Goal: Complete application form

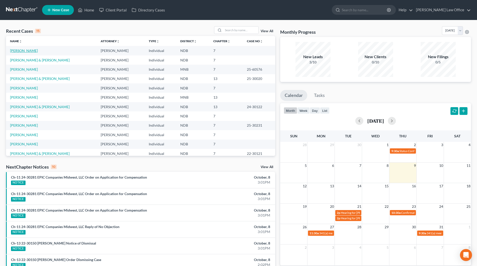
click at [25, 52] on link "[PERSON_NAME]" at bounding box center [24, 51] width 28 height 4
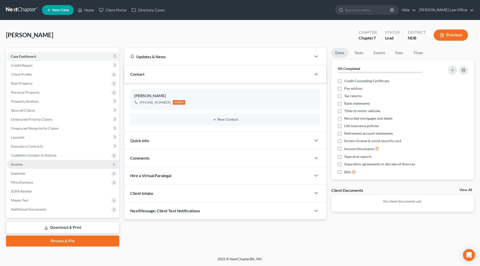
click at [16, 163] on span "Income" at bounding box center [17, 164] width 12 height 4
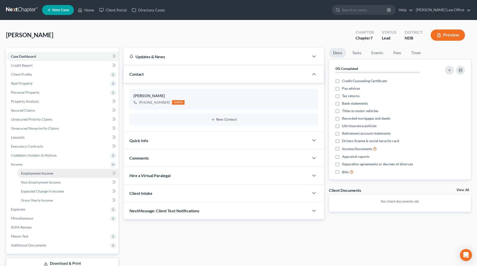
click at [41, 175] on span "Employment Income" at bounding box center [37, 173] width 32 height 4
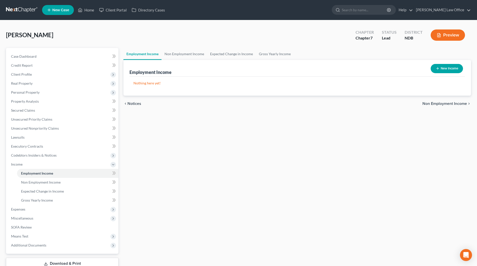
click at [446, 66] on button "New Income" at bounding box center [446, 68] width 32 height 9
select select "0"
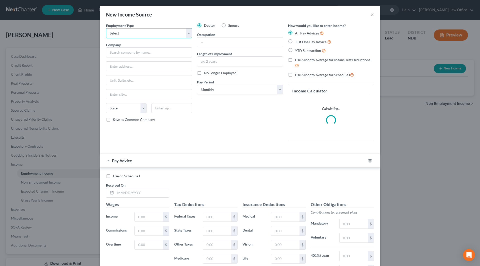
click at [151, 36] on select "Select Full or [DEMOGRAPHIC_DATA] Employment Self Employment" at bounding box center [149, 33] width 86 height 10
select select "0"
click at [106, 28] on select "Select Full or [DEMOGRAPHIC_DATA] Employment Self Employment" at bounding box center [149, 33] width 86 height 10
click at [148, 52] on input "text" at bounding box center [149, 53] width 86 height 10
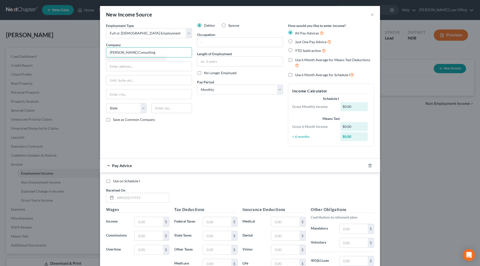
type input "[PERSON_NAME] Consulting"
type input "[STREET_ADDRESS]"
type input "F"
click at [145, 66] on input "[STREET_ADDRESS]" at bounding box center [149, 67] width 86 height 10
type input "[STREET_ADDRESS]"
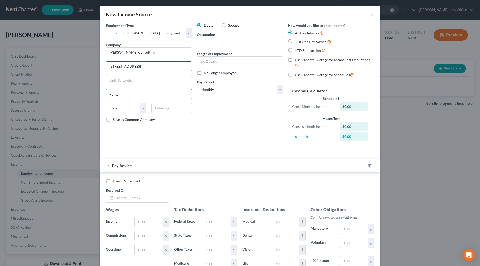
type input "Fargo"
select select "29"
type input "58104"
click at [250, 38] on input "text" at bounding box center [240, 43] width 86 height 10
type input "Billing Specialist"
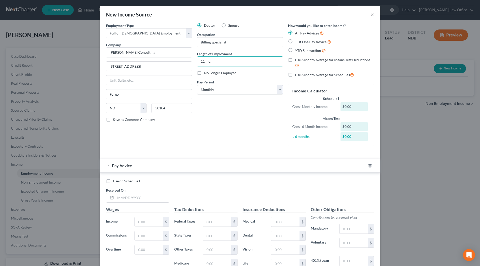
type input "11 mo."
click at [247, 87] on select "Select Monthly Twice Monthly Every Other Week Weekly" at bounding box center [240, 90] width 86 height 10
select select "2"
click at [197, 85] on select "Select Monthly Twice Monthly Every Other Week Weekly" at bounding box center [240, 90] width 86 height 10
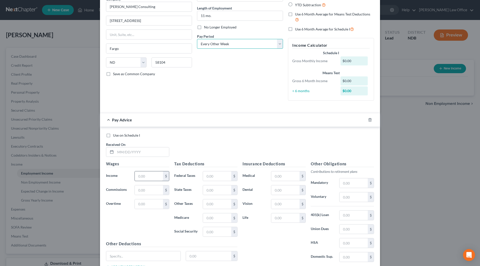
scroll to position [75, 0]
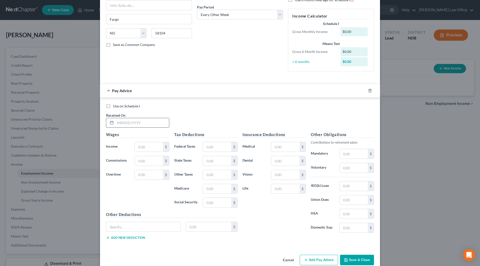
click at [136, 125] on input "text" at bounding box center [143, 123] width 54 height 10
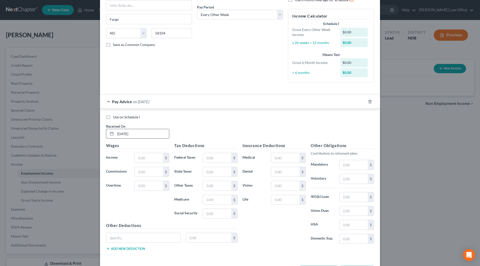
type input "[DATE]"
type input "2,088.96"
click at [363, 101] on icon "button" at bounding box center [364, 102] width 4 height 4
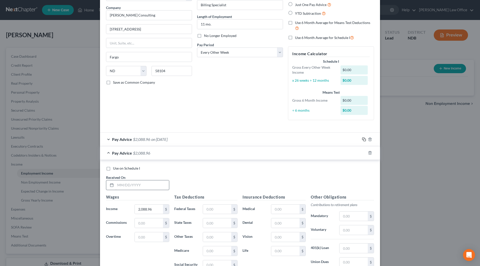
scroll to position [109, 0]
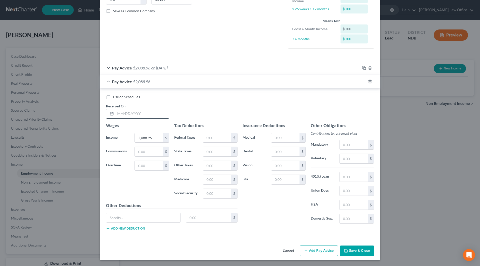
click at [151, 114] on input "text" at bounding box center [143, 114] width 54 height 10
type input "[DATE]"
type input "1,854.53"
click at [363, 83] on icon "button" at bounding box center [364, 82] width 4 height 4
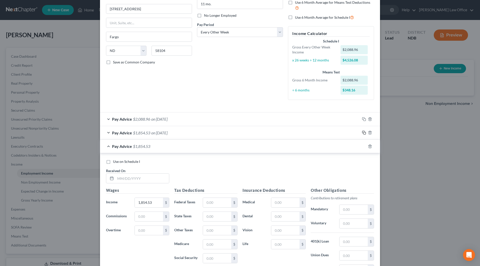
scroll to position [122, 0]
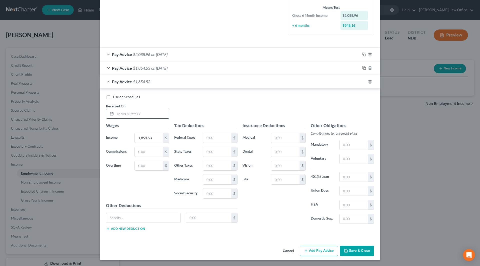
click at [149, 112] on input "text" at bounding box center [143, 114] width 54 height 10
type input "[DATE]"
type input "2,073.28"
click at [362, 81] on icon "button" at bounding box center [364, 82] width 4 height 4
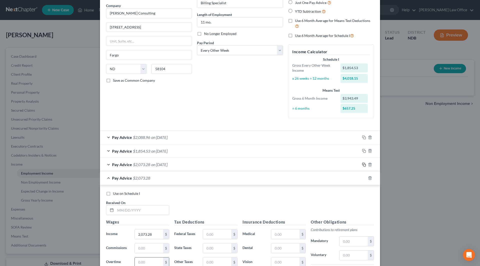
scroll to position [125, 0]
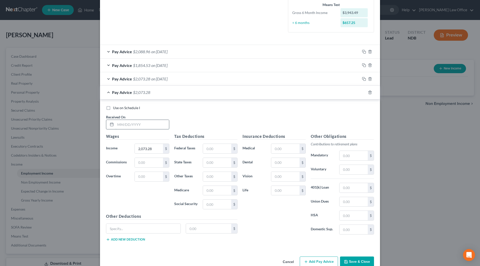
click at [151, 122] on input "text" at bounding box center [143, 125] width 54 height 10
type input "[DATE]"
type input "1,863.06"
click at [362, 91] on icon "button" at bounding box center [364, 93] width 4 height 4
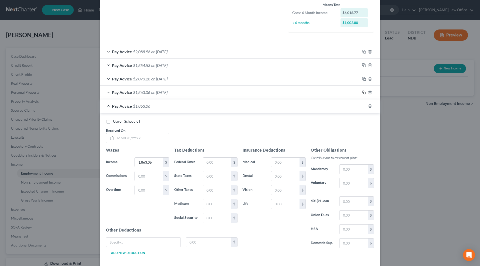
scroll to position [150, 0]
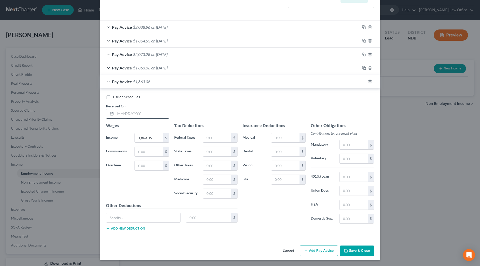
click at [128, 115] on input "text" at bounding box center [143, 114] width 54 height 10
type input "[DATE]"
type input "2,066.53"
click at [363, 80] on icon "button" at bounding box center [363, 81] width 2 height 2
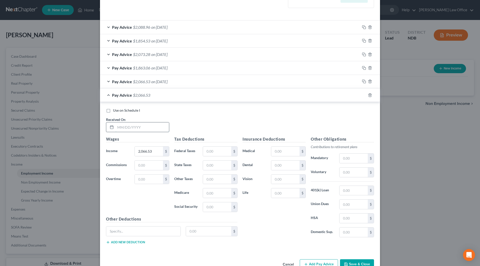
click at [162, 128] on input "text" at bounding box center [143, 128] width 54 height 10
type input "[DATE]"
type input "1,878.61"
click at [364, 95] on rect "button" at bounding box center [365, 96] width 2 height 2
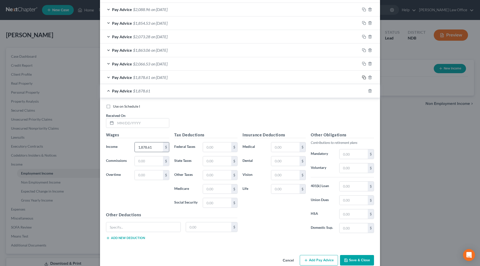
scroll to position [175, 0]
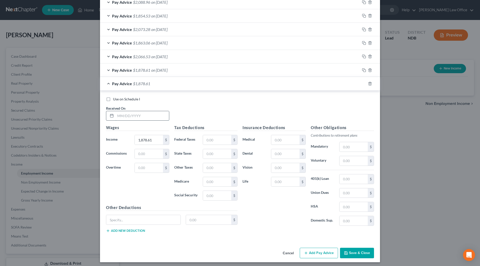
click at [146, 114] on input "text" at bounding box center [143, 116] width 54 height 10
type input "[DATE]"
type input "2,079.17"
click at [362, 83] on icon "button" at bounding box center [364, 84] width 4 height 4
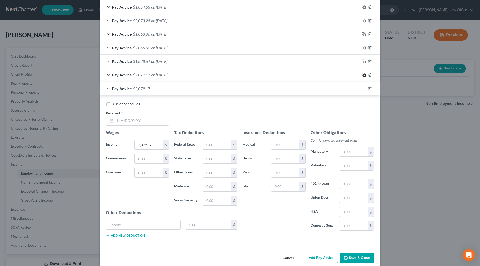
scroll to position [190, 0]
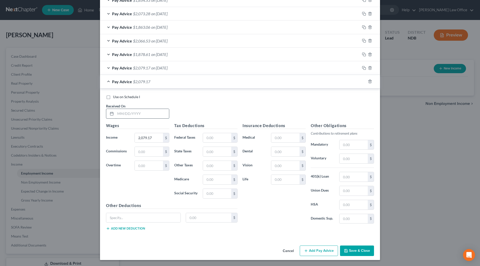
click at [157, 116] on input "text" at bounding box center [143, 114] width 54 height 10
type input "[DATE]"
type input "1,870.55"
click at [362, 82] on icon "button" at bounding box center [364, 82] width 4 height 4
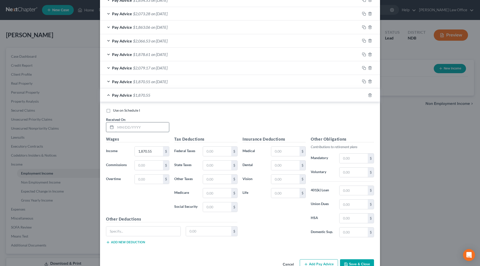
click at [145, 130] on input "text" at bounding box center [143, 128] width 54 height 10
type input "[DATE]"
type input "2,084.35"
click at [362, 94] on icon "button" at bounding box center [364, 95] width 4 height 4
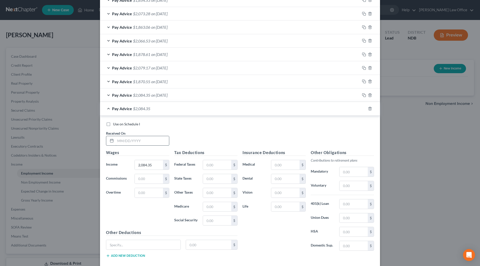
click at [152, 141] on input "text" at bounding box center [143, 141] width 54 height 10
type input "[DATE]"
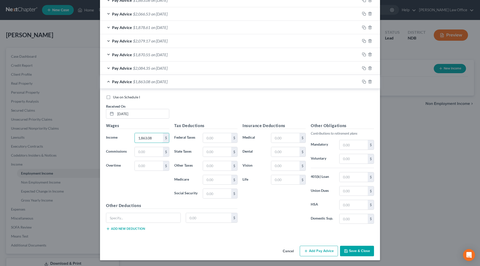
scroll to position [218, 0]
type input "1,863.08"
click at [354, 253] on button "Save & Close" at bounding box center [357, 251] width 34 height 11
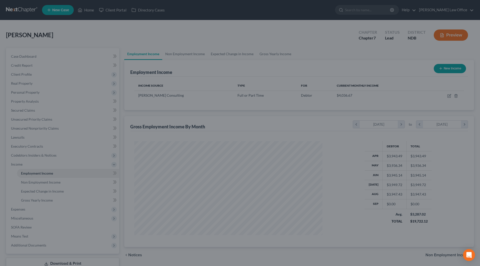
scroll to position [93, 197]
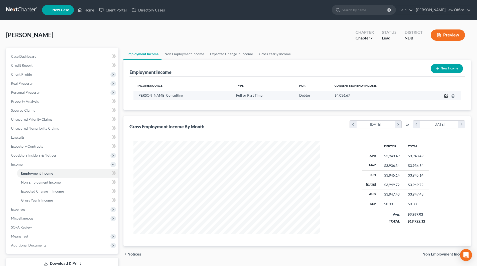
click at [445, 96] on icon "button" at bounding box center [446, 96] width 4 height 4
select select "0"
select select "29"
select select "2"
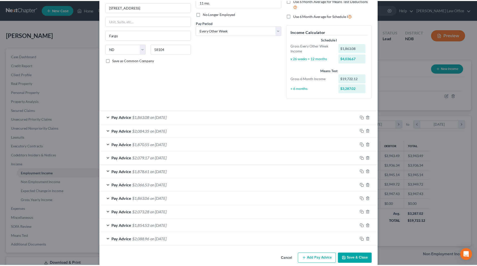
scroll to position [67, 0]
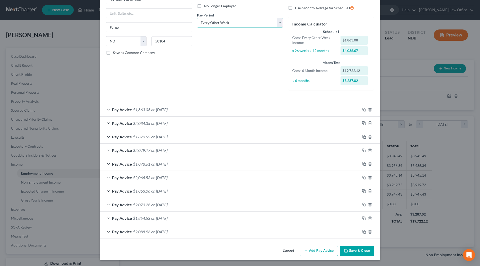
click at [278, 23] on select "Select Monthly Twice Monthly Every Other Week Weekly" at bounding box center [240, 23] width 86 height 10
click at [233, 86] on div "Debtor Spouse Occupation Billing Specialist Length of Employment 11 mo. No Long…" at bounding box center [240, 25] width 91 height 139
click at [358, 251] on button "Save & Close" at bounding box center [357, 251] width 34 height 11
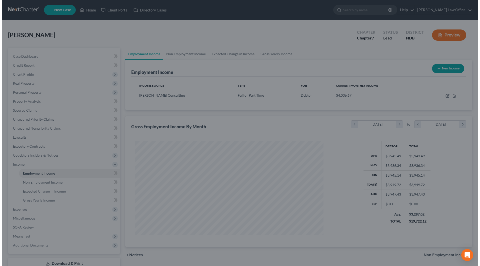
scroll to position [250055, 249952]
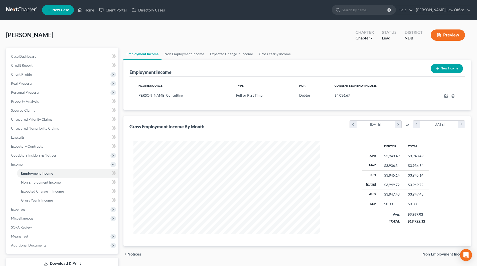
click at [452, 70] on button "New Income" at bounding box center [446, 68] width 32 height 9
select select "0"
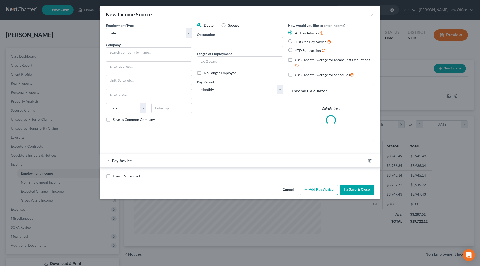
scroll to position [94, 198]
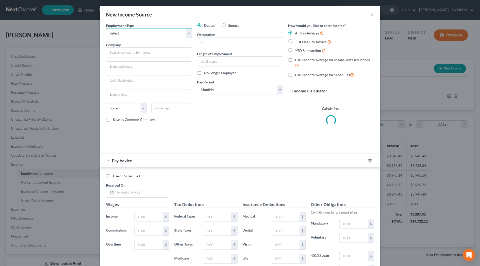
click at [120, 31] on select "Select Full or [DEMOGRAPHIC_DATA] Employment Self Employment" at bounding box center [149, 33] width 86 height 10
select select "0"
click at [106, 28] on select "Select Full or [DEMOGRAPHIC_DATA] Employment Self Employment" at bounding box center [149, 33] width 86 height 10
click at [119, 54] on input "text" at bounding box center [149, 53] width 86 height 10
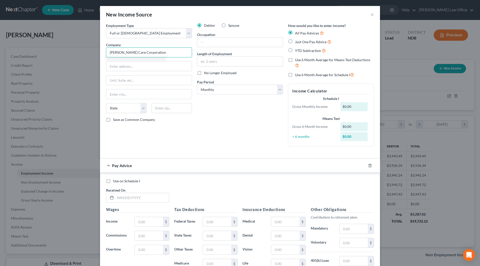
type input "[PERSON_NAME] Care Corporation"
click at [141, 68] on input "[STREET_ADDRESS] S" at bounding box center [149, 67] width 86 height 10
type input "[STREET_ADDRESS] S."
type input "Fargo"
select select "29"
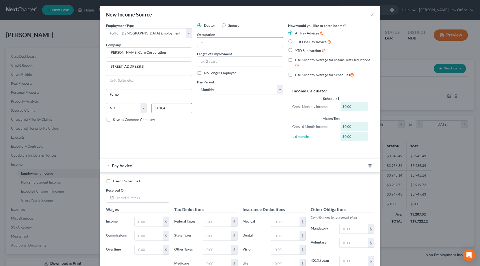
type input "58104"
click at [203, 40] on input "text" at bounding box center [240, 43] width 86 height 10
type input "Caregiver"
type input "2 yrs"
click at [213, 91] on select "Select Monthly Twice Monthly Every Other Week Weekly" at bounding box center [240, 90] width 86 height 10
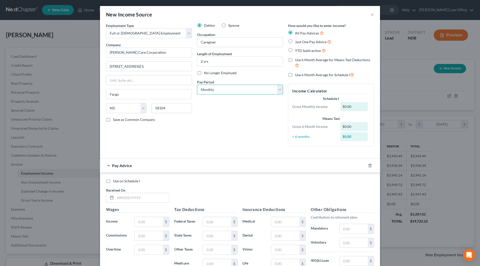
select select "1"
click at [197, 85] on select "Select Monthly Twice Monthly Every Other Week Weekly" at bounding box center [240, 90] width 86 height 10
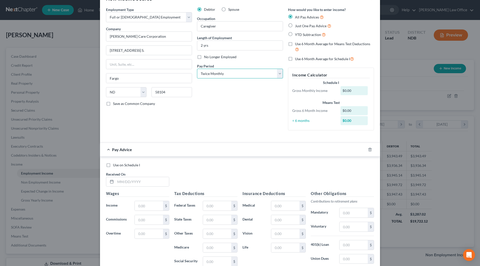
scroll to position [25, 0]
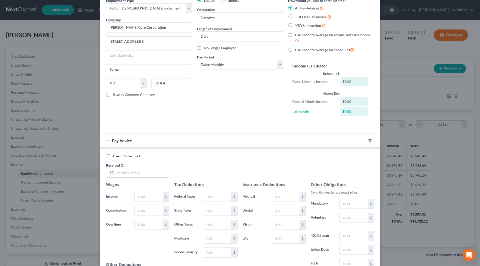
click at [166, 174] on div "Received On *" at bounding box center [138, 170] width 68 height 15
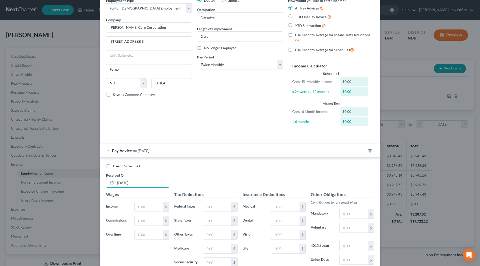
type input "[DATE]"
type input "85"
click at [362, 151] on icon "button" at bounding box center [364, 151] width 4 height 4
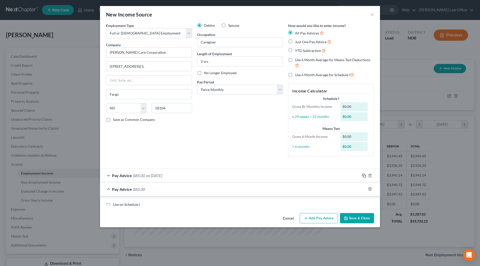
scroll to position [0, 0]
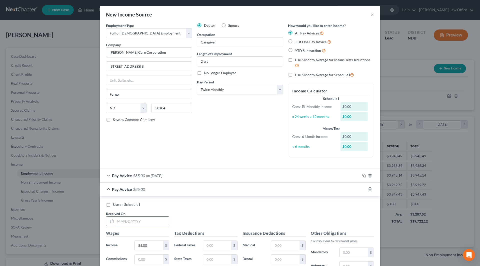
click at [143, 218] on input "text" at bounding box center [143, 222] width 54 height 10
type input "[DATE]"
type input "501.50"
click at [364, 190] on icon "button" at bounding box center [364, 189] width 4 height 4
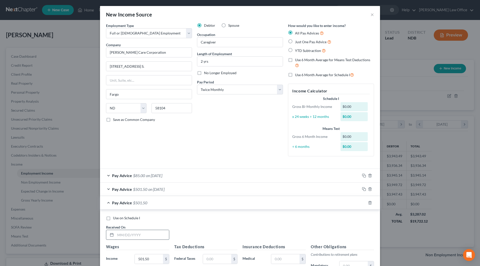
click at [141, 238] on input "text" at bounding box center [143, 235] width 54 height 10
type input "[DATE]"
type input "65.63"
click at [364, 203] on rect "button" at bounding box center [365, 204] width 2 height 2
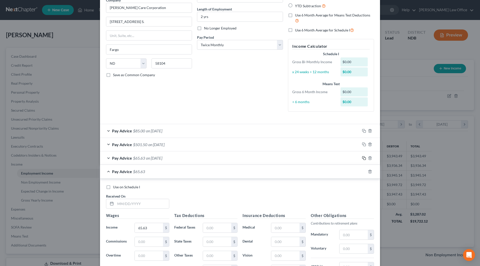
scroll to position [50, 0]
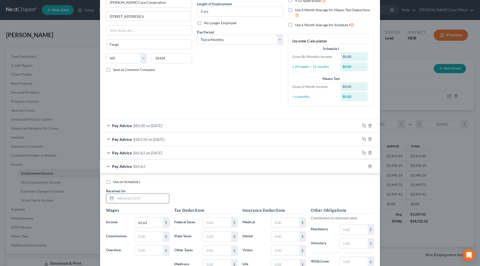
click at [164, 198] on input "text" at bounding box center [143, 199] width 54 height 10
type input "[DATE]"
type input "471.75"
click at [362, 166] on icon "button" at bounding box center [364, 167] width 4 height 4
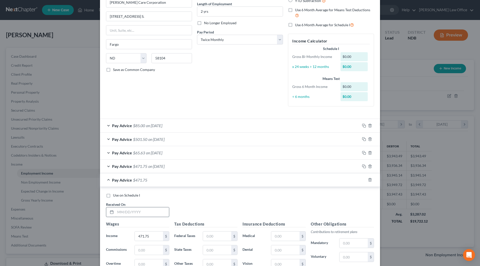
click at [153, 212] on input "text" at bounding box center [143, 213] width 54 height 10
type input "[DATE]"
type input "1,067.51"
click at [362, 181] on icon "button" at bounding box center [364, 180] width 4 height 4
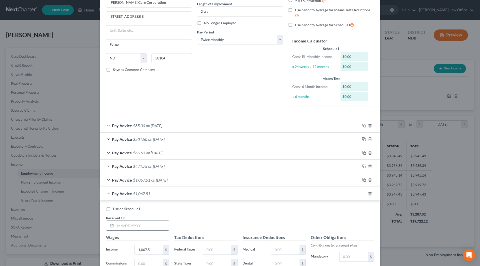
click at [155, 227] on input "text" at bounding box center [143, 226] width 54 height 10
type input "[DATE]"
type input "471"
click at [364, 193] on icon "button" at bounding box center [364, 194] width 4 height 4
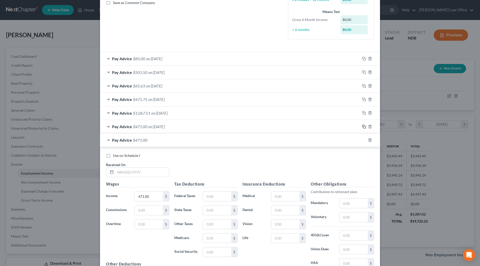
scroll to position [125, 0]
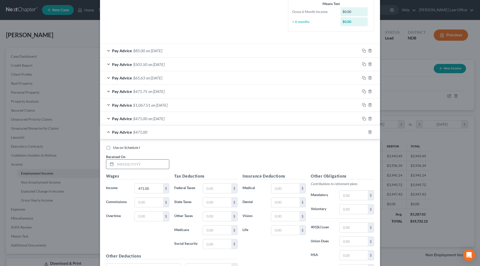
click at [134, 163] on input "text" at bounding box center [143, 165] width 54 height 10
type input "[DATE]"
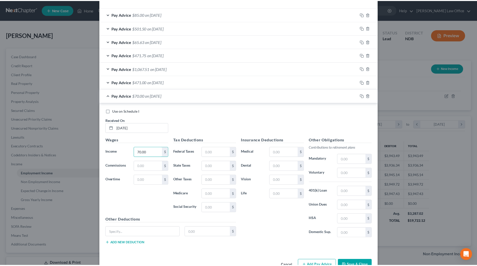
scroll to position [175, 0]
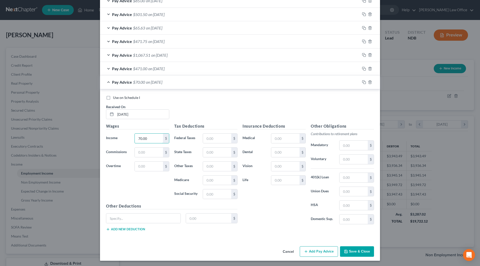
type input "70.00"
click at [348, 253] on button "Save & Close" at bounding box center [357, 252] width 34 height 11
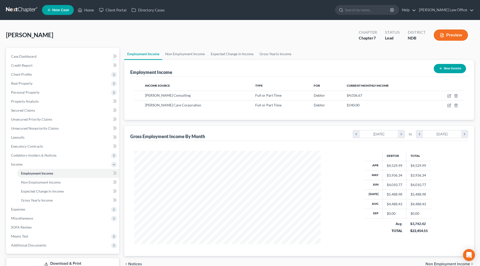
scroll to position [250055, 249952]
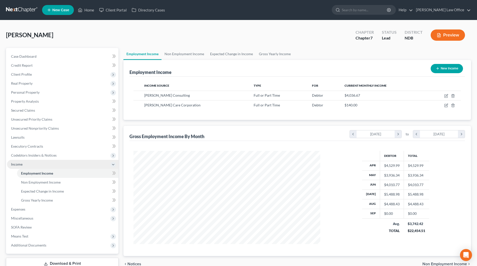
click at [23, 165] on span "Income" at bounding box center [62, 164] width 111 height 9
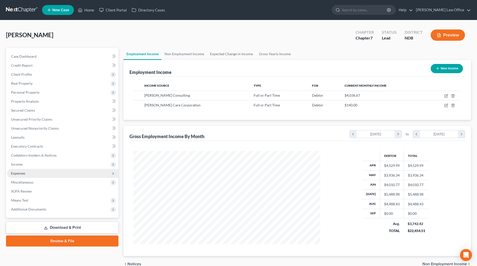
click at [22, 172] on span "Expenses" at bounding box center [18, 173] width 14 height 4
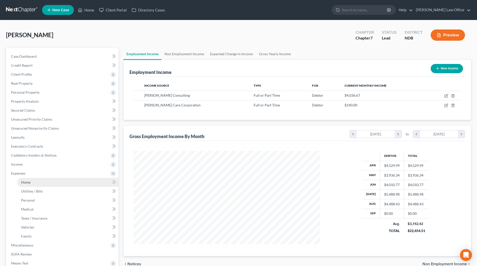
click at [28, 179] on link "Home" at bounding box center [67, 182] width 101 height 9
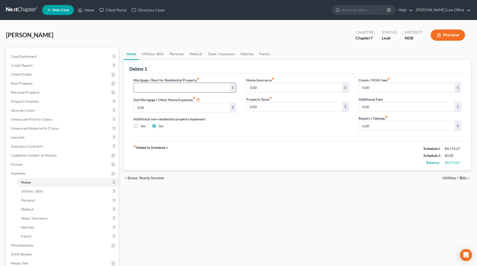
click at [148, 88] on input "text" at bounding box center [182, 88] width 96 height 10
type input "675"
click at [286, 90] on input "0.00" at bounding box center [294, 88] width 96 height 10
type input "45"
click at [155, 54] on link "Utilities / Bills" at bounding box center [153, 54] width 28 height 12
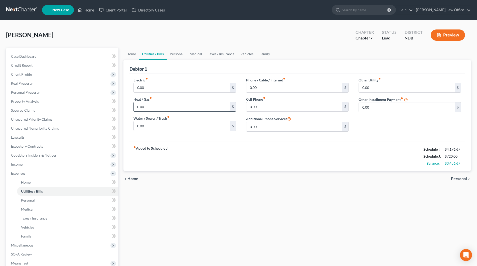
click at [150, 106] on input "0.00" at bounding box center [182, 107] width 96 height 10
type input "60"
click at [162, 89] on input "0.00" at bounding box center [182, 88] width 96 height 10
type input "55"
click at [162, 127] on input "0.00" at bounding box center [182, 126] width 96 height 10
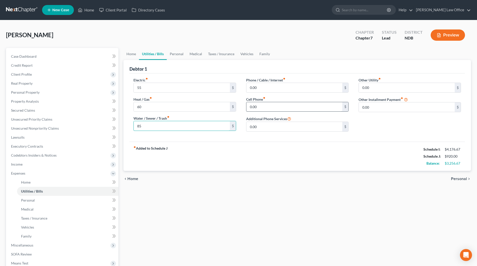
type input "85"
click at [260, 109] on input "0.00" at bounding box center [294, 107] width 96 height 10
type input "60"
click at [258, 89] on input "0.00" at bounding box center [294, 88] width 96 height 10
type input "109"
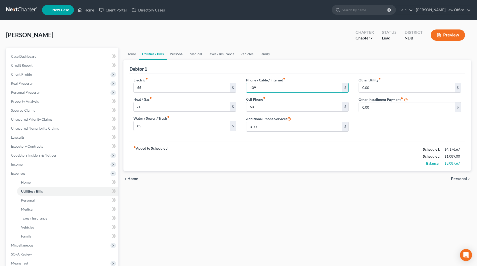
click at [170, 54] on link "Personal" at bounding box center [177, 54] width 20 height 12
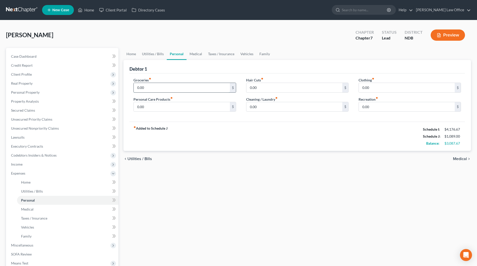
click at [160, 86] on input "0.00" at bounding box center [182, 88] width 96 height 10
type input "985"
click at [369, 90] on input "0.00" at bounding box center [406, 88] width 96 height 10
type input "100"
click at [309, 109] on input "0.00" at bounding box center [294, 107] width 96 height 10
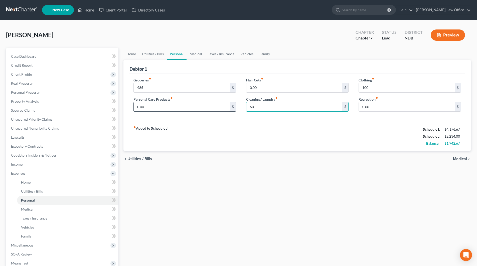
type input "60"
click at [198, 104] on input "0.00" at bounding box center [182, 107] width 96 height 10
type input "80"
click at [193, 54] on link "Medical" at bounding box center [195, 54] width 19 height 12
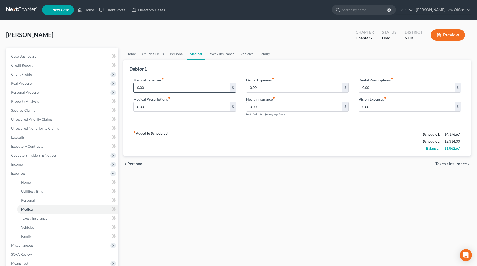
click at [165, 86] on input "0.00" at bounding box center [182, 88] width 96 height 10
type input "300"
drag, startPoint x: 156, startPoint y: 85, endPoint x: 135, endPoint y: 85, distance: 21.0
click at [135, 85] on input "300" at bounding box center [182, 88] width 96 height 10
click at [271, 88] on input "0.00" at bounding box center [294, 88] width 96 height 10
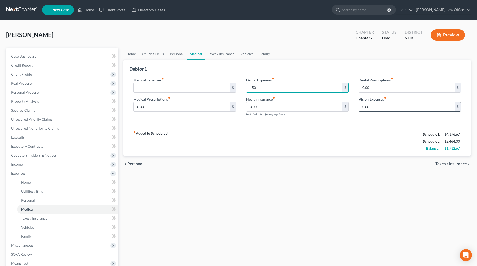
type input "150"
click at [366, 105] on input "0.00" at bounding box center [406, 107] width 96 height 10
type input "150"
click at [242, 54] on link "Vehicles" at bounding box center [246, 54] width 19 height 12
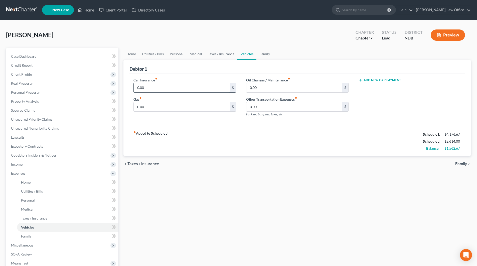
click at [163, 90] on input "0.00" at bounding box center [182, 88] width 96 height 10
click at [155, 109] on input "0.00" at bounding box center [182, 107] width 96 height 10
type input "55"
click at [188, 90] on input "0.00" at bounding box center [182, 88] width 96 height 10
type input "95"
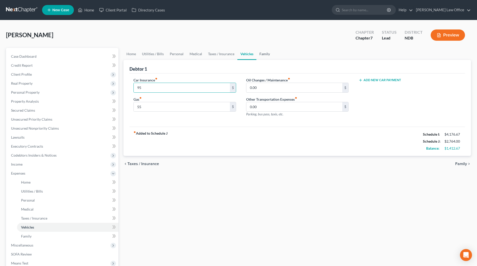
click at [261, 54] on link "Family" at bounding box center [264, 54] width 17 height 12
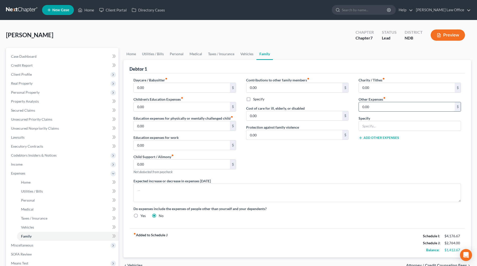
click at [380, 103] on input "0.00" at bounding box center [406, 107] width 96 height 10
type input "130"
click at [383, 131] on input "text" at bounding box center [409, 126] width 102 height 10
click at [396, 126] on input "Child school expenses, allowances, extracurricular & camps" at bounding box center [409, 126] width 102 height 10
type input "Child school expenses & allowances"
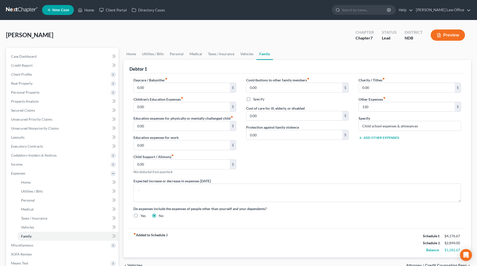
click at [313, 170] on div "Contributions to other family members fiber_manual_record 0.00 $ Specify Cost o…" at bounding box center [297, 128] width 112 height 101
click at [22, 172] on span "Expenses" at bounding box center [18, 173] width 14 height 4
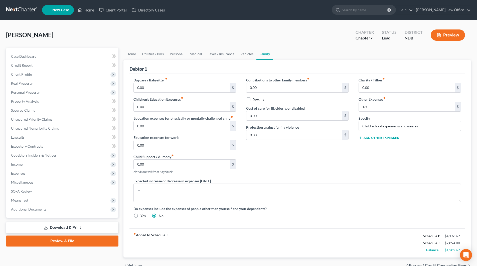
click at [237, 157] on div "Daycare / Babysitter fiber_manual_record 0.00 $ Children's Education Expenses f…" at bounding box center [184, 128] width 112 height 101
click at [38, 93] on span "Personal Property" at bounding box center [25, 92] width 29 height 4
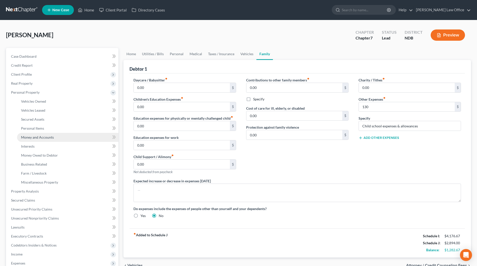
click at [47, 136] on span "Money and Accounts" at bounding box center [37, 137] width 33 height 4
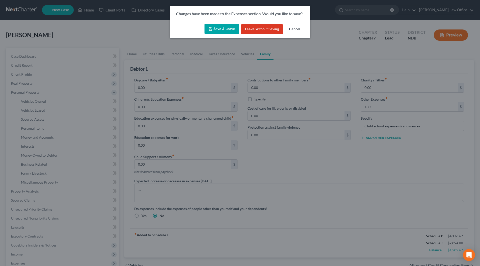
click at [224, 29] on button "Save & Leave" at bounding box center [222, 29] width 35 height 11
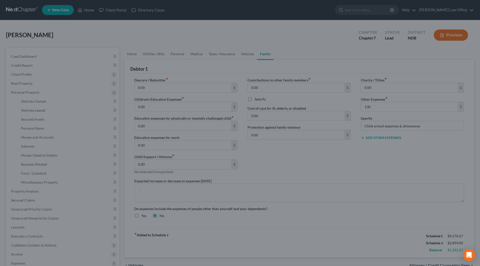
type input "130.00"
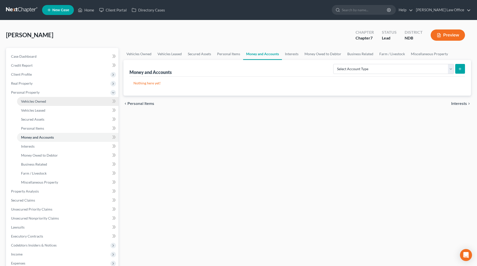
click at [27, 100] on span "Vehicles Owned" at bounding box center [33, 101] width 25 height 4
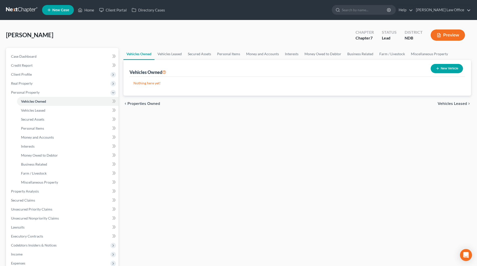
click at [448, 68] on button "New Vehicle" at bounding box center [446, 68] width 32 height 9
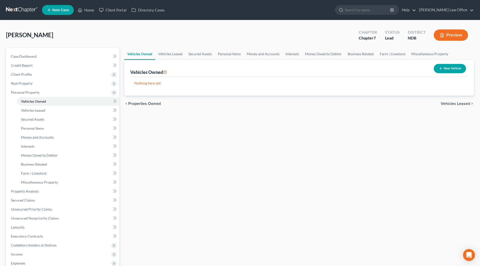
select select "0"
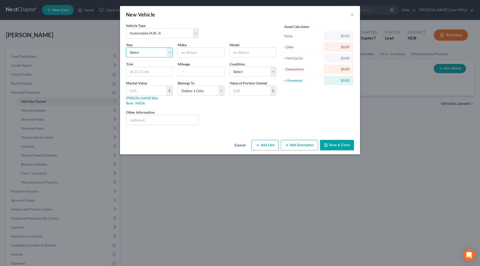
click at [153, 53] on select "Select 2026 2025 2024 2023 2022 2021 2020 2019 2018 2017 2016 2015 2014 2013 20…" at bounding box center [149, 53] width 47 height 10
select select "21"
click at [126, 48] on select "Select 2026 2025 2024 2023 2022 2021 2020 2019 2018 2017 2016 2015 2014 2013 20…" at bounding box center [149, 53] width 47 height 10
click at [200, 51] on input "text" at bounding box center [201, 53] width 46 height 10
type input "Toyota"
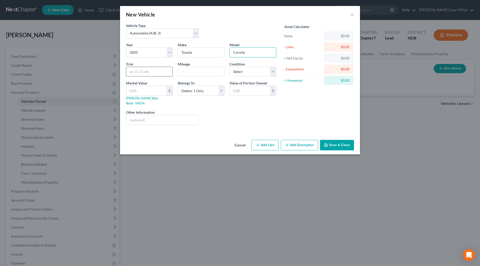
type input "Corolla"
click at [154, 69] on input "text" at bounding box center [149, 72] width 46 height 10
click at [192, 70] on input "text" at bounding box center [201, 72] width 46 height 10
click at [268, 110] on div "Liens Select" at bounding box center [240, 117] width 78 height 15
click at [332, 142] on button "Save & Close" at bounding box center [337, 145] width 34 height 11
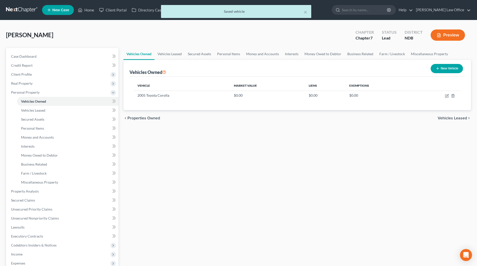
click at [438, 69] on icon "button" at bounding box center [437, 69] width 4 height 4
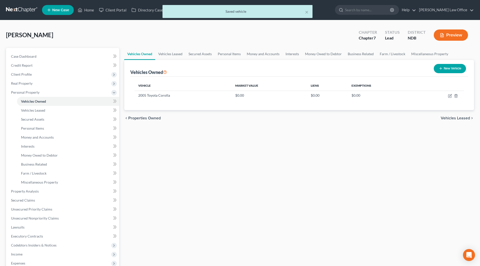
select select "0"
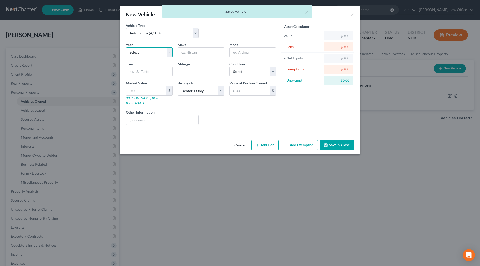
click at [168, 52] on select "Select 2026 2025 2024 2023 2022 2021 2020 2019 2018 2017 2016 2015 2014 2013 20…" at bounding box center [149, 53] width 47 height 10
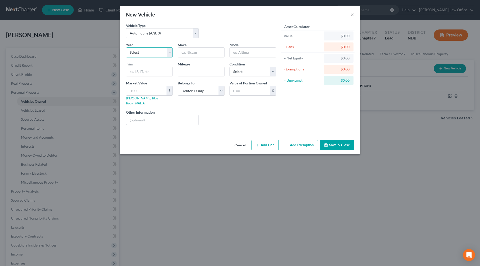
select select "13"
click at [126, 48] on select "Select 2026 2025 2024 2023 2022 2021 2020 2019 2018 2017 2016 2015 2014 2013 20…" at bounding box center [149, 53] width 47 height 10
click at [196, 54] on input "text" at bounding box center [201, 53] width 46 height 10
type input "Toyota"
type input "RAV4"
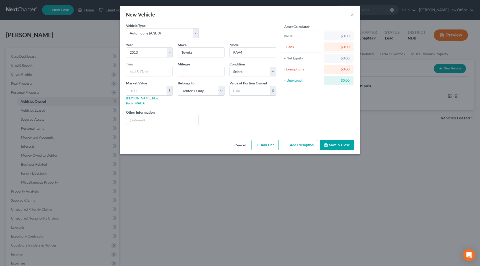
click at [348, 142] on button "Save & Close" at bounding box center [337, 145] width 34 height 11
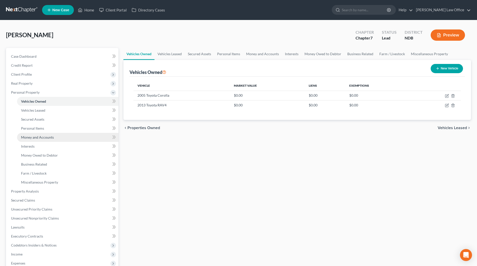
click at [39, 137] on span "Money and Accounts" at bounding box center [37, 137] width 33 height 4
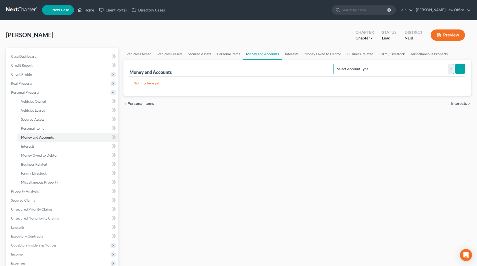
click at [452, 70] on select "Select Account Type Brokerage (A/B: 18, SOFA: 20) Cash on Hand (A/B: 16) Certif…" at bounding box center [393, 69] width 121 height 10
select select "cash_on_hand"
click at [334, 64] on select "Select Account Type Brokerage (A/B: 18, SOFA: 20) Cash on Hand (A/B: 16) Certif…" at bounding box center [393, 69] width 121 height 10
click at [461, 67] on icon "submit" at bounding box center [460, 69] width 4 height 4
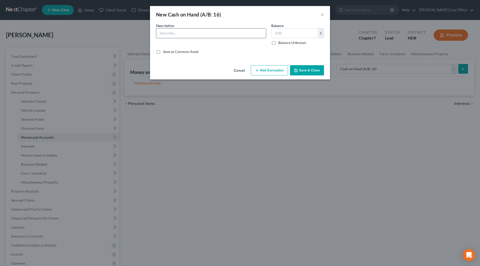
click at [173, 35] on input "text" at bounding box center [211, 34] width 110 height 10
type input "Cash on hand"
click at [291, 33] on input "text" at bounding box center [295, 34] width 46 height 10
type input "0"
type input "1.00"
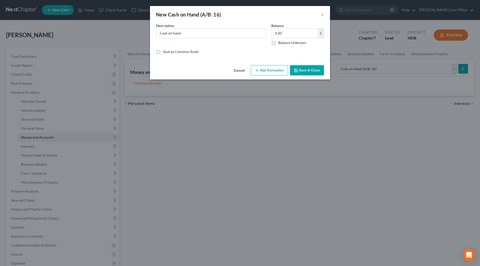
click at [301, 70] on button "Save & Close" at bounding box center [307, 70] width 34 height 11
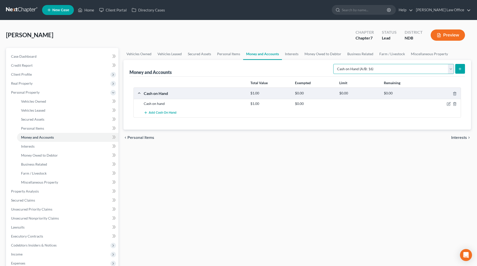
click at [449, 67] on select "Select Account Type Brokerage (A/B: 18, SOFA: 20) Cash on Hand (A/B: 16) Certif…" at bounding box center [393, 69] width 121 height 10
select select "checking"
click at [334, 64] on select "Select Account Type Brokerage (A/B: 18, SOFA: 20) Cash on Hand (A/B: 16) Certif…" at bounding box center [393, 69] width 121 height 10
click at [459, 68] on icon "submit" at bounding box center [460, 69] width 4 height 4
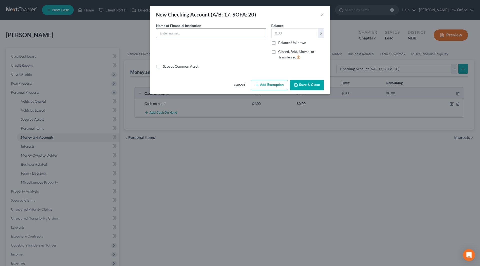
click at [222, 38] on div at bounding box center [211, 33] width 110 height 10
click at [218, 32] on input "text" at bounding box center [211, 34] width 110 height 10
type input "[PERSON_NAME] Fargo (#2483)"
type input "1.00"
click at [302, 89] on button "Save & Close" at bounding box center [307, 85] width 34 height 11
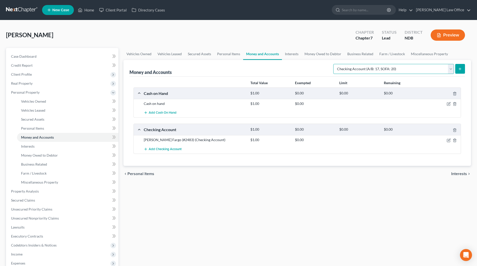
click at [425, 70] on select "Select Account Type Brokerage (A/B: 18, SOFA: 20) Cash on Hand (A/B: 16) Certif…" at bounding box center [393, 69] width 121 height 10
select select "savings"
click at [334, 64] on select "Select Account Type Brokerage (A/B: 18, SOFA: 20) Cash on Hand (A/B: 16) Certif…" at bounding box center [393, 69] width 121 height 10
click at [458, 70] on icon "submit" at bounding box center [460, 69] width 4 height 4
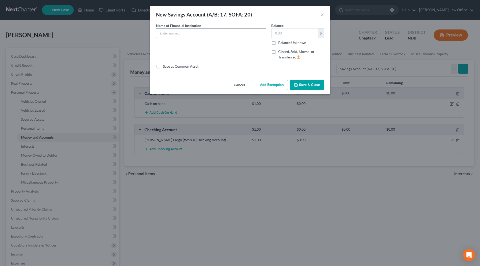
click at [228, 36] on input "text" at bounding box center [211, 34] width 110 height 10
type input "[PERSON_NAME] Fargo (#5597)"
type input "1.00"
click at [311, 83] on button "Save & Close" at bounding box center [307, 85] width 34 height 11
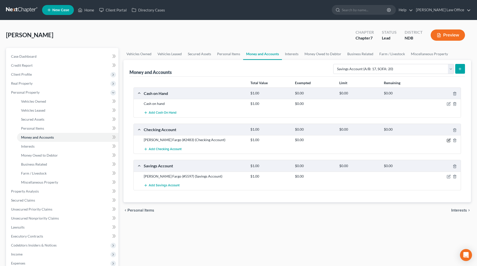
click at [449, 141] on icon "button" at bounding box center [448, 141] width 4 height 4
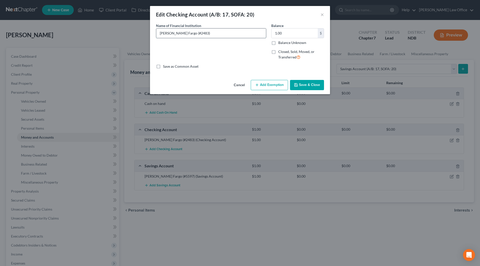
click at [209, 34] on input "[PERSON_NAME] Fargo (#2483)" at bounding box center [211, 34] width 110 height 10
type input "[PERSON_NAME] Fargo (#2483) - CLOSED"
type input "0.00"
click at [278, 53] on label "Closed, Sold, Moved, or Transferred" at bounding box center [301, 54] width 46 height 11
click at [280, 53] on input "Closed, Sold, Moved, or Transferred" at bounding box center [281, 50] width 3 height 3
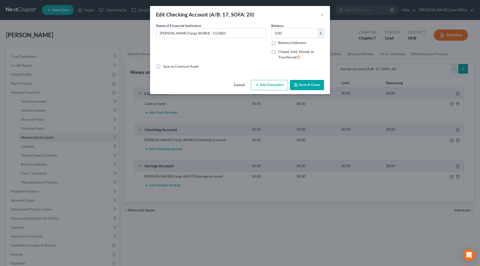
checkbox input "true"
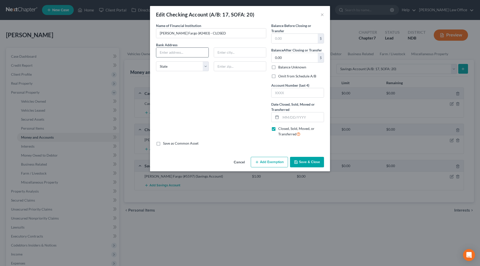
click at [202, 54] on input "text" at bounding box center [182, 53] width 52 height 10
click at [229, 52] on input "text" at bounding box center [240, 53] width 52 height 10
type input "Fargo"
select select "29"
type input "58102"
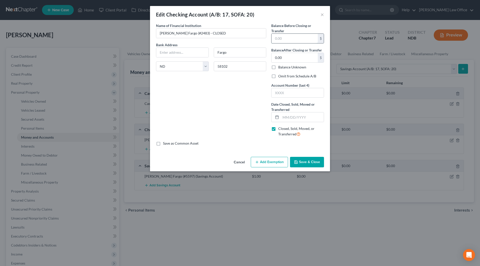
click at [287, 38] on input "text" at bounding box center [295, 39] width 46 height 10
type input "0.42"
type input "0.00"
click at [287, 36] on input "0.42" at bounding box center [295, 39] width 46 height 10
type input "61.03"
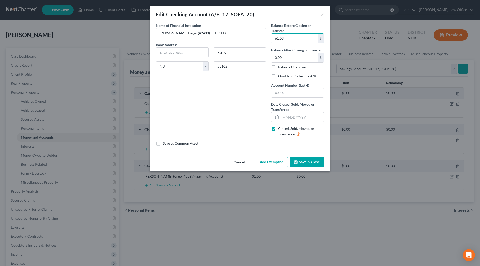
click at [278, 76] on label "Omit from Schedule A/B" at bounding box center [297, 76] width 38 height 5
click at [280, 76] on input "Omit from Schedule A/B" at bounding box center [281, 75] width 3 height 3
checkbox input "true"
click at [294, 93] on input "text" at bounding box center [298, 93] width 52 height 10
type input "2483"
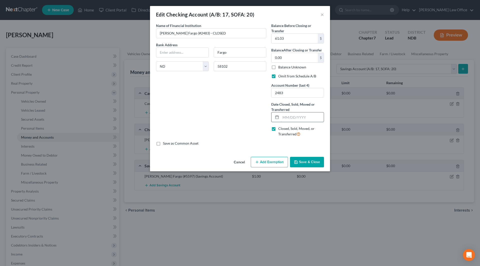
click at [299, 116] on input "text" at bounding box center [302, 118] width 43 height 10
type input "[DATE]"
click at [307, 161] on button "Save & Close" at bounding box center [307, 162] width 34 height 11
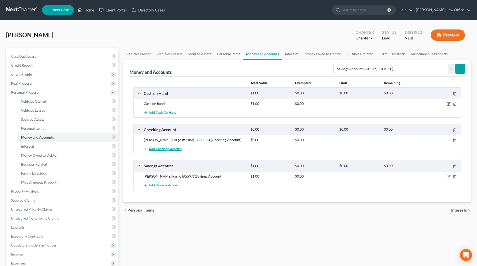
click at [163, 150] on span "Add Checking Account" at bounding box center [165, 149] width 33 height 4
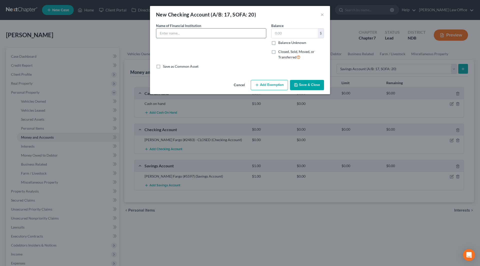
click at [195, 34] on input "text" at bounding box center [211, 34] width 110 height 10
type input "[PERSON_NAME] Fargo (#7240)"
type input "1.00"
click at [299, 77] on div "An exemption set must first be selected from the Filing Information section. Co…" at bounding box center [240, 50] width 180 height 55
click at [304, 86] on button "Save & Close" at bounding box center [307, 85] width 34 height 11
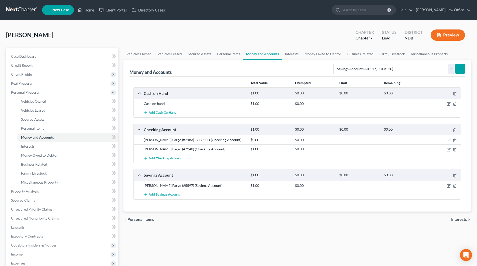
click at [157, 194] on span "Add Savings Account" at bounding box center [164, 195] width 31 height 4
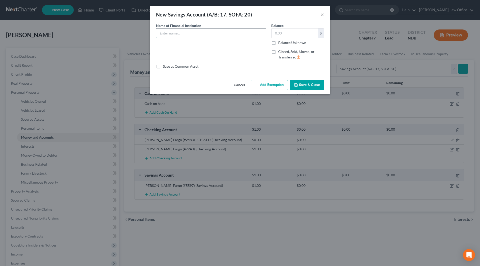
click at [199, 31] on input "text" at bounding box center [211, 34] width 110 height 10
type input "[PERSON_NAME] Fargo (#7206) (Jt with significant other)"
type input "5.00"
click at [317, 89] on button "Save & Close" at bounding box center [307, 85] width 34 height 11
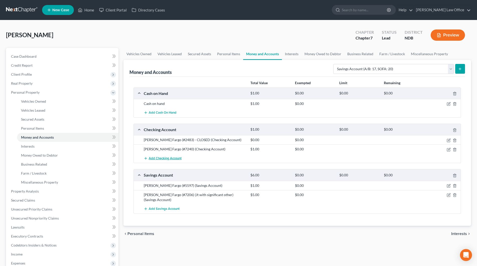
click at [176, 160] on span "Add Checking Account" at bounding box center [165, 159] width 33 height 4
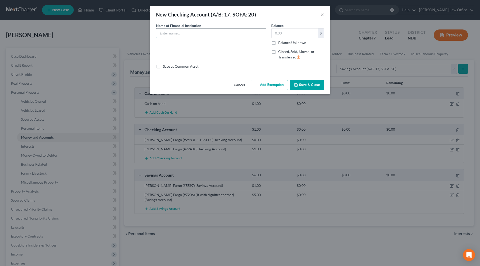
click at [187, 32] on input "text" at bounding box center [211, 34] width 110 height 10
type input "Cash App"
click at [288, 33] on input "text" at bounding box center [295, 34] width 46 height 10
type input "1.00"
click at [305, 87] on button "Save & Close" at bounding box center [307, 85] width 34 height 11
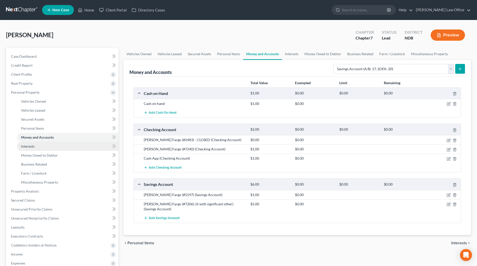
click at [25, 146] on span "Interests" at bounding box center [28, 146] width 14 height 4
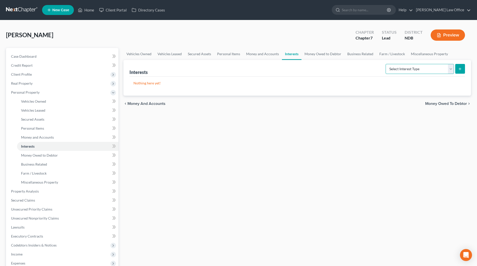
click at [427, 67] on select "Select Interest Type 401K (A/B: 21) Annuity (A/B: 23) Bond (A/B: 18) Education …" at bounding box center [419, 69] width 68 height 10
select select "ira"
click at [386, 64] on select "Select Interest Type 401K (A/B: 21) Annuity (A/B: 23) Bond (A/B: 18) Education …" at bounding box center [419, 69] width 68 height 10
click at [460, 68] on icon "submit" at bounding box center [460, 69] width 4 height 4
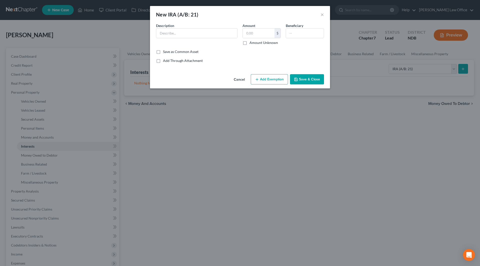
click at [174, 25] on span "Description" at bounding box center [165, 26] width 18 height 4
click at [174, 33] on input "text" at bounding box center [196, 34] width 81 height 10
type input "Capital Group - American Funds (Simple IRA #6996)"
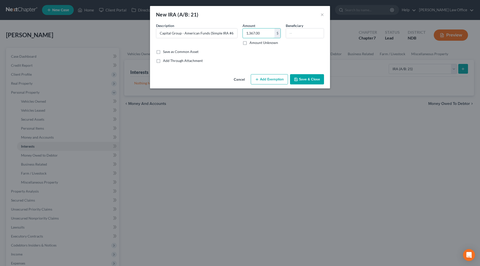
type input "1,367.00"
click at [306, 82] on button "Save & Close" at bounding box center [307, 79] width 34 height 11
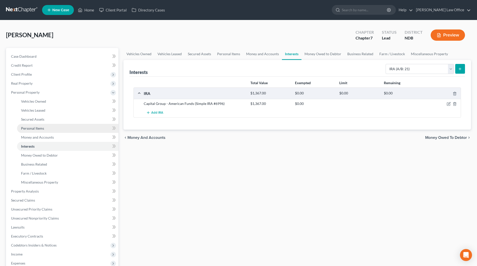
click at [43, 128] on span "Personal Items" at bounding box center [32, 128] width 23 height 4
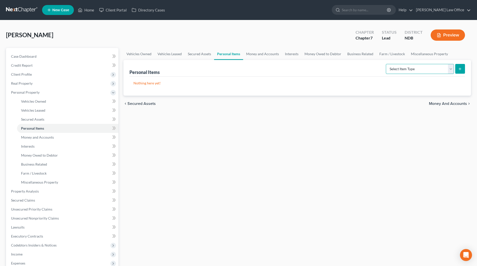
click at [417, 70] on select "Select Item Type Clothing (A/B: 11) Collectibles Of Value (A/B: 8) Electronics …" at bounding box center [419, 69] width 68 height 10
select select "clothing"
click at [386, 64] on select "Select Item Type Clothing (A/B: 11) Collectibles Of Value (A/B: 8) Electronics …" at bounding box center [419, 69] width 68 height 10
click at [459, 69] on icon "submit" at bounding box center [460, 69] width 4 height 4
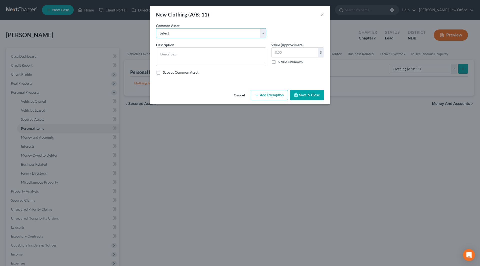
click at [209, 35] on select "Select Clothes, shoes & accessories" at bounding box center [211, 33] width 110 height 10
select select "0"
click at [156, 28] on select "Select Clothes, shoes & accessories" at bounding box center [211, 33] width 110 height 10
type textarea "Clothes, shoes & accessories"
type input "175.00"
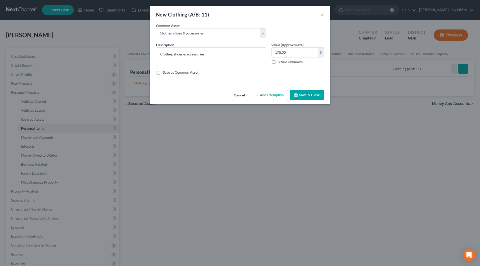
click at [311, 96] on button "Save & Close" at bounding box center [307, 95] width 34 height 11
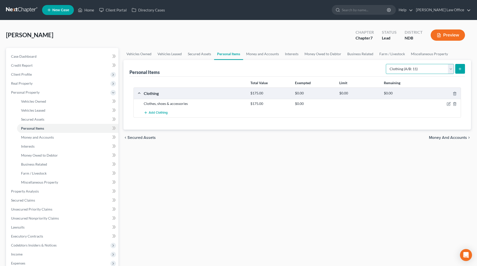
click at [449, 69] on select "Select Item Type Clothing (A/B: 11) Collectibles Of Value (A/B: 8) Electronics …" at bounding box center [419, 69] width 68 height 10
select select "household_goods"
click at [386, 64] on select "Select Item Type Clothing (A/B: 11) Collectibles Of Value (A/B: 8) Electronics …" at bounding box center [419, 69] width 68 height 10
click at [457, 69] on button "submit" at bounding box center [460, 69] width 10 height 10
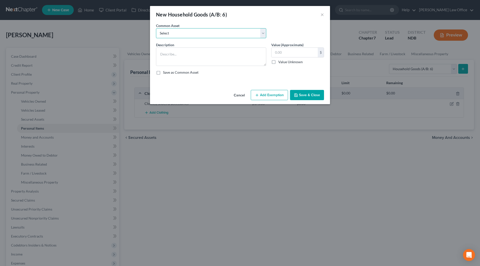
click at [205, 34] on select "Select Household goods & furnishings, including furniture & appliances" at bounding box center [211, 33] width 110 height 10
select select "0"
click at [156, 28] on select "Select Household goods & furnishings, including furniture & appliances" at bounding box center [211, 33] width 110 height 10
type textarea "Household goods & furnishings, including furniture & appliances"
type input "1,470.00"
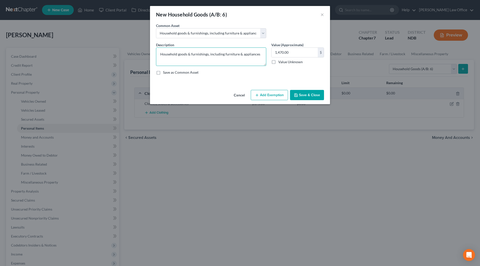
click at [259, 55] on textarea "Household goods & furnishings, including furniture & appliances" at bounding box center [211, 57] width 110 height 19
type textarea "Household goods & furnishings, including furniture & appliances (Debtor has 1/2…"
type input "1,348"
click at [309, 99] on button "Save & Close" at bounding box center [307, 95] width 34 height 11
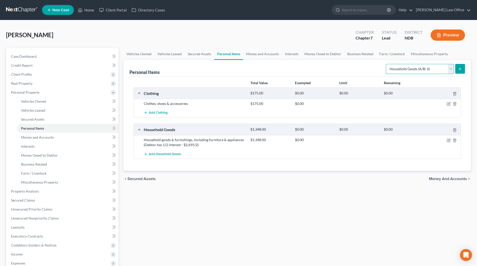
click at [436, 71] on select "Select Item Type Clothing (A/B: 11) Collectibles Of Value (A/B: 8) Electronics …" at bounding box center [419, 69] width 68 height 10
select select "electronics"
click at [386, 64] on select "Select Item Type Clothing (A/B: 11) Collectibles Of Value (A/B: 8) Electronics …" at bounding box center [419, 69] width 68 height 10
click at [458, 69] on icon "submit" at bounding box center [460, 69] width 4 height 4
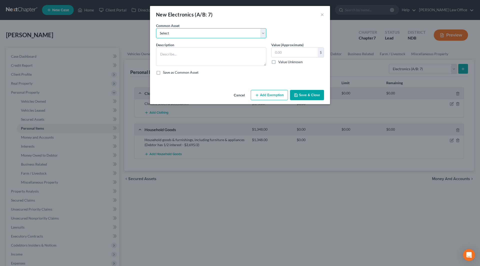
click at [214, 36] on select "Select Household electronics" at bounding box center [211, 33] width 110 height 10
select select "0"
click at [156, 28] on select "Select Household electronics" at bounding box center [211, 33] width 110 height 10
type textarea "Household electronics"
type input "560.00"
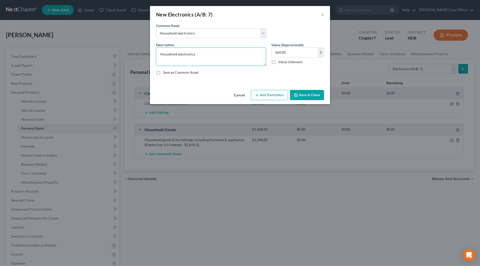
click at [208, 50] on textarea "Household electronics" at bounding box center [211, 57] width 110 height 19
type textarea "Household electronics (Debtor has 1/2 interest - $375/2)"
type input "187"
click at [304, 89] on div "Cancel Add Exemption Save & Close" at bounding box center [240, 96] width 180 height 17
click at [303, 96] on button "Save & Close" at bounding box center [307, 95] width 34 height 11
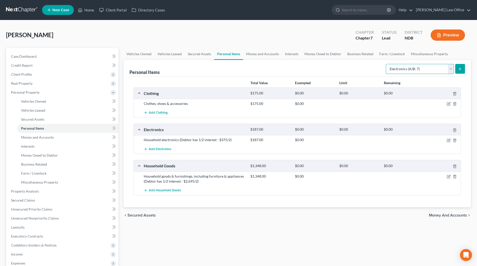
click at [450, 65] on select "Select Item Type Clothing (A/B: 11) Collectibles Of Value (A/B: 8) Electronics …" at bounding box center [419, 69] width 68 height 10
select select "sports_and_hobby_equipment"
click at [386, 64] on select "Select Item Type Clothing (A/B: 11) Collectibles Of Value (A/B: 8) Electronics …" at bounding box center [419, 69] width 68 height 10
click at [458, 70] on icon "submit" at bounding box center [460, 69] width 4 height 4
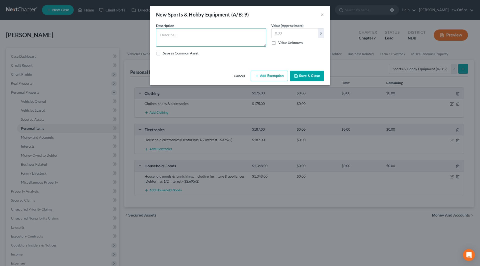
click at [185, 36] on textarea at bounding box center [211, 37] width 110 height 19
type textarea "T"
type textarea "Children's bicycles ($25x2)"
type input "50.00"
click at [298, 73] on button "Save & Close" at bounding box center [307, 76] width 34 height 11
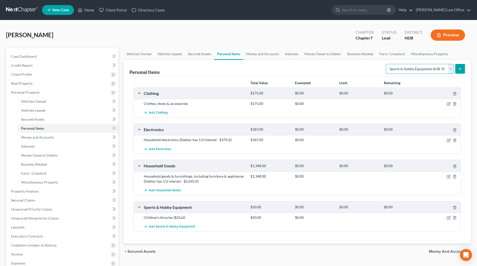
click at [450, 67] on select "Select Item Type Clothing (A/B: 11) Collectibles Of Value (A/B: 8) Electronics …" at bounding box center [419, 69] width 68 height 10
click at [39, 139] on span "Money and Accounts" at bounding box center [37, 137] width 33 height 4
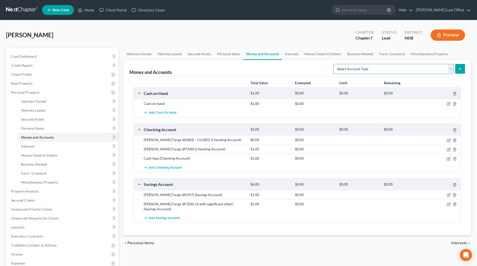
click at [449, 68] on select "Select Account Type Brokerage (A/B: 18, SOFA: 20) Cash on Hand (A/B: 16) Certif…" at bounding box center [393, 69] width 121 height 10
select select "security_deposits"
click at [334, 64] on select "Select Account Type Brokerage (A/B: 18, SOFA: 20) Cash on Hand (A/B: 16) Certif…" at bounding box center [393, 69] width 121 height 10
click at [458, 68] on icon "submit" at bounding box center [460, 69] width 4 height 4
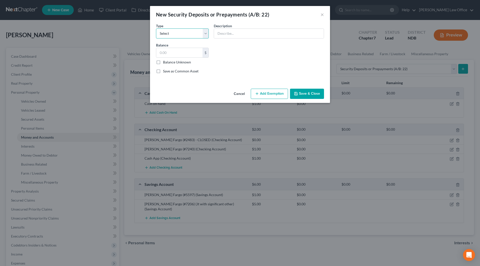
click at [175, 32] on select "Select Electric Gas Heating Oil Security Deposit On Rental Unit Prepaid Rent Te…" at bounding box center [182, 34] width 53 height 10
select select "3"
click at [156, 29] on select "Select Electric Gas Heating Oil Security Deposit On Rental Unit Prepaid Rent Te…" at bounding box center [182, 34] width 53 height 10
click at [237, 35] on input "text" at bounding box center [269, 34] width 110 height 10
type input "Security deposit with Goldmark Property Management, Inc."
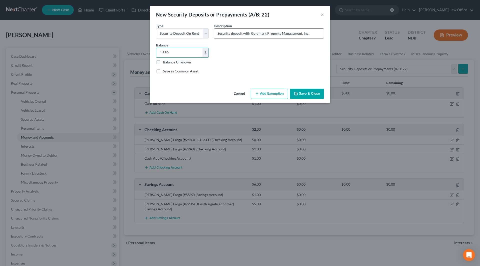
type input "1,550"
click at [319, 35] on input "Security deposit with Goldmark Property Management, Inc." at bounding box center [269, 34] width 110 height 10
type input "Security deposit with Goldmark Property Management, Inc. (Debtor has 1/2 intere…"
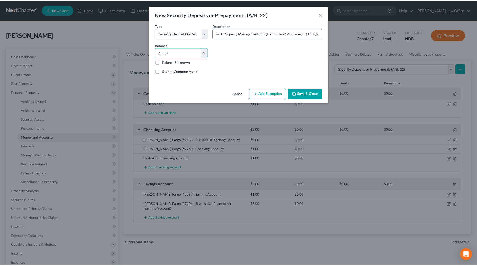
scroll to position [0, 0]
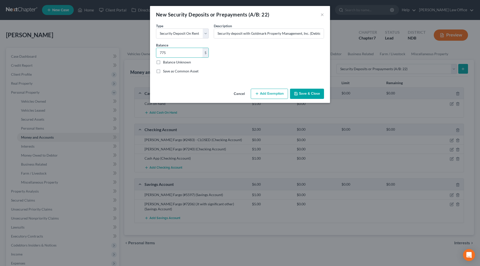
type input "775"
click at [315, 94] on button "Save & Close" at bounding box center [307, 94] width 34 height 11
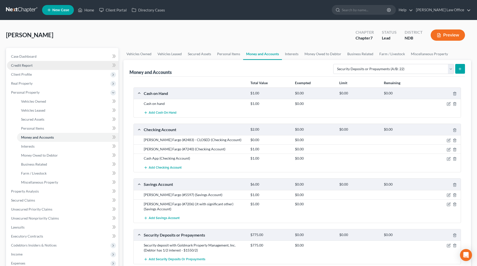
click at [25, 66] on span "Credit Report" at bounding box center [22, 65] width 22 height 4
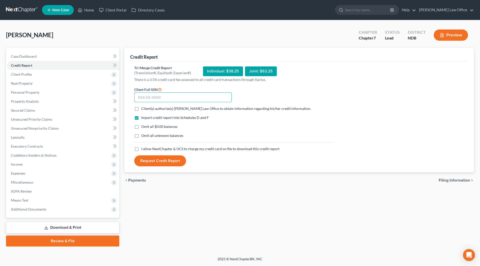
click at [174, 96] on input "text" at bounding box center [183, 98] width 98 height 10
type input "502-29-1314"
click at [141, 108] on label "Client(s) authorize(s) [PERSON_NAME] Law Office to obtain information regarding…" at bounding box center [226, 108] width 170 height 5
click at [143, 108] on input "Client(s) authorize(s) [PERSON_NAME] Law Office to obtain information regarding…" at bounding box center [144, 107] width 3 height 3
checkbox input "true"
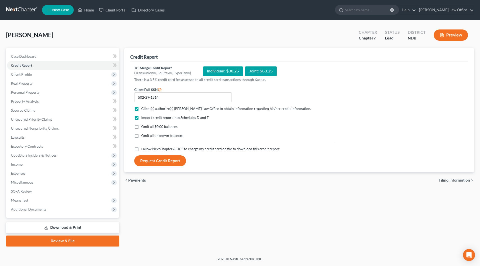
click at [141, 150] on label "I allow NextChapter & UCS to charge my credit card on file to download this cre…" at bounding box center [210, 149] width 138 height 5
click at [143, 150] on input "I allow NextChapter & UCS to charge my credit card on file to download this cre…" at bounding box center [144, 148] width 3 height 3
checkbox input "true"
click at [163, 161] on button "Request Credit Report" at bounding box center [160, 161] width 52 height 11
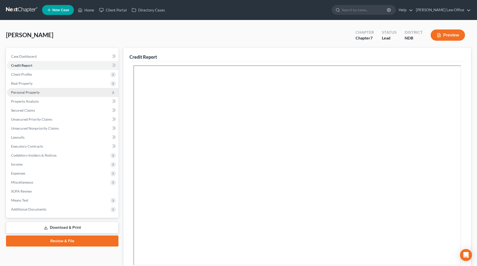
click at [18, 92] on span "Personal Property" at bounding box center [25, 92] width 29 height 4
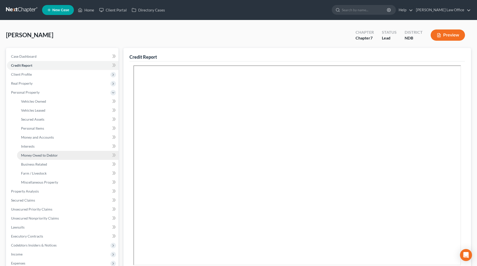
click at [33, 153] on span "Money Owed to Debtor" at bounding box center [39, 155] width 37 height 4
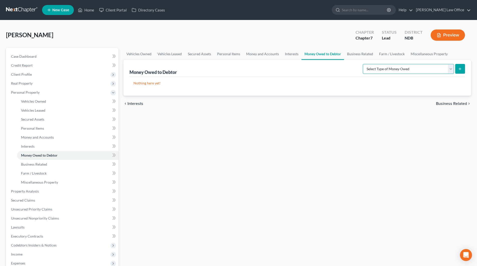
click at [436, 69] on select "Select Type of Money Owed Accounts Receivable (A/B: 38) Alimony (A/B: 29) Child…" at bounding box center [407, 69] width 91 height 10
select select "expected_tax_refund"
click at [363, 64] on select "Select Type of Money Owed Accounts Receivable (A/B: 38) Alimony (A/B: 29) Child…" at bounding box center [407, 69] width 91 height 10
click at [459, 69] on icon "submit" at bounding box center [460, 69] width 4 height 4
select select "0"
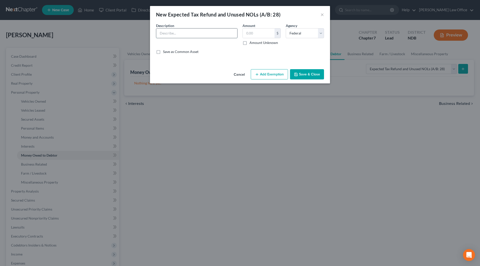
click at [205, 33] on input "text" at bounding box center [196, 34] width 81 height 10
click at [211, 34] on input "Anticipated prorated 2025 federal tax refund (none)" at bounding box center [196, 34] width 81 height 10
type input "Anticipated prorated 2025 federal tax refund ($3,070)"
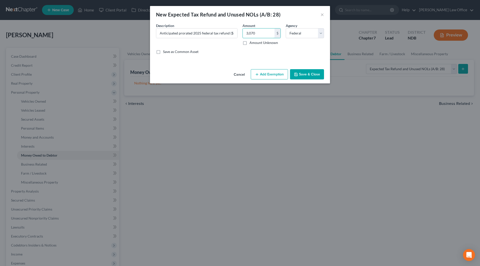
type input "3,070"
click at [300, 72] on button "Save & Close" at bounding box center [307, 74] width 34 height 11
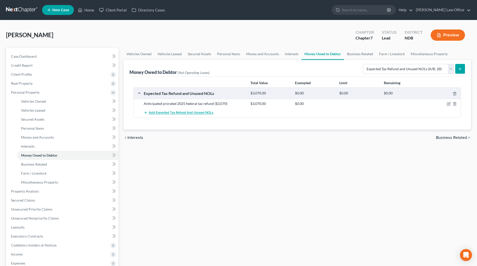
click at [195, 114] on span "Add Expected Tax Refund and Unused NOLs" at bounding box center [181, 113] width 65 height 4
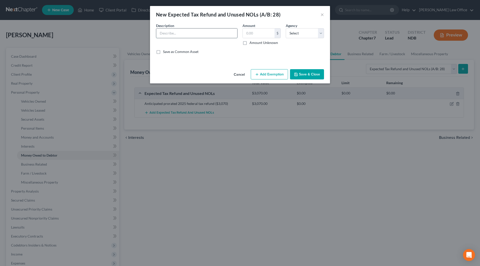
click at [183, 35] on input "text" at bounding box center [196, 34] width 81 height 10
click at [227, 34] on input "Anticipated prorated 2025 state tax refund (none)" at bounding box center [196, 34] width 81 height 10
type input "Anticipated prorated 2025 state tax refund ($107)"
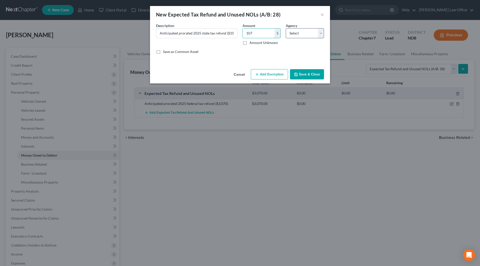
type input "107"
click at [311, 31] on select "Select Federal State Local" at bounding box center [305, 33] width 38 height 10
select select "1"
click at [286, 28] on select "Select Federal State Local" at bounding box center [305, 33] width 38 height 10
click at [304, 80] on div "Cancel Add Exemption Save & Close" at bounding box center [240, 75] width 180 height 17
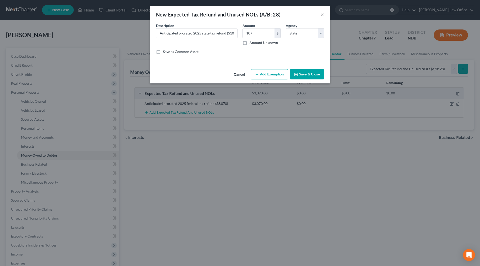
click at [305, 77] on button "Save & Close" at bounding box center [307, 74] width 34 height 11
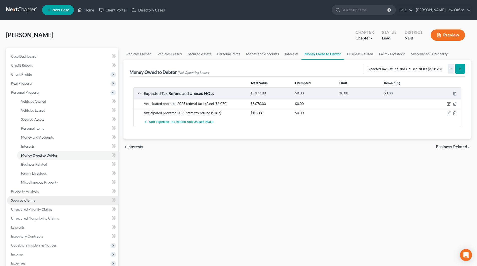
click at [32, 199] on span "Secured Claims" at bounding box center [23, 200] width 24 height 4
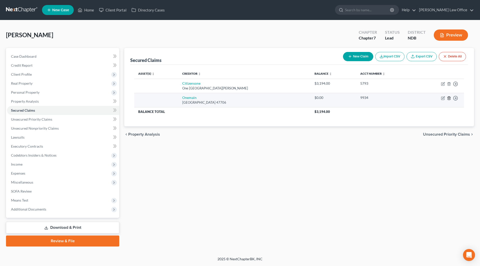
click at [449, 98] on line "button" at bounding box center [449, 98] width 0 height 1
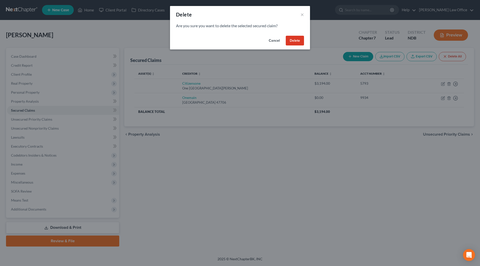
click at [293, 40] on button "Delete" at bounding box center [295, 41] width 18 height 10
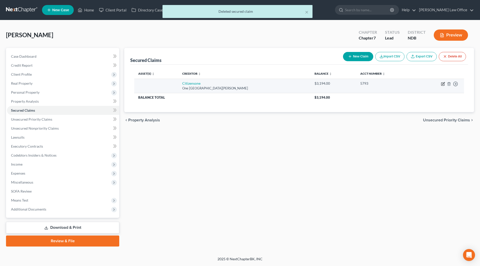
click at [443, 85] on icon "button" at bounding box center [444, 83] width 2 height 2
select select "41"
select select "0"
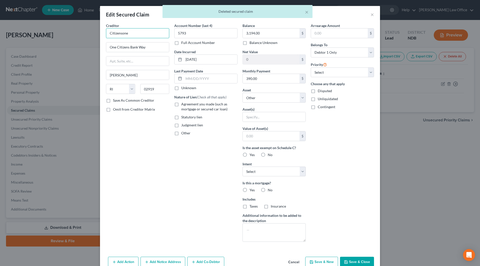
drag, startPoint x: 133, startPoint y: 34, endPoint x: 102, endPoint y: 34, distance: 31.8
click at [104, 34] on div "Creditor * Citizensone One Citizens Bank Way [PERSON_NAME][GEOGRAPHIC_DATA] [US…" at bounding box center [138, 134] width 68 height 223
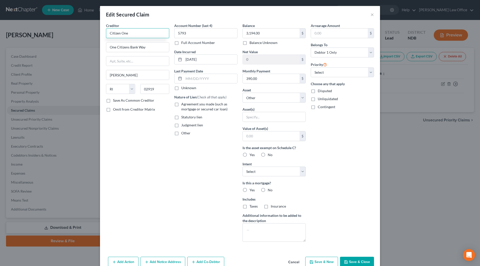
drag, startPoint x: 143, startPoint y: 33, endPoint x: 106, endPoint y: 36, distance: 36.7
click at [106, 36] on input "Citizen One" at bounding box center [137, 33] width 63 height 10
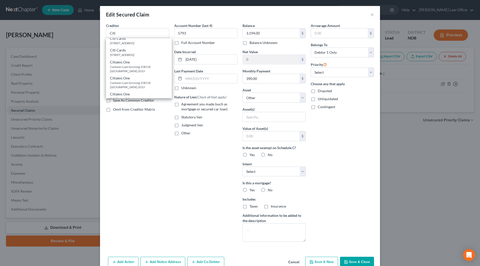
scroll to position [33, 0]
click at [143, 71] on div "Customer Loan Servicing JCB218 [GEOGRAPHIC_DATA]-2033" at bounding box center [139, 71] width 58 height 9
type input "Citizens One"
type input "Customer Loan Servicing JCB218"
type input "PO Box 42033"
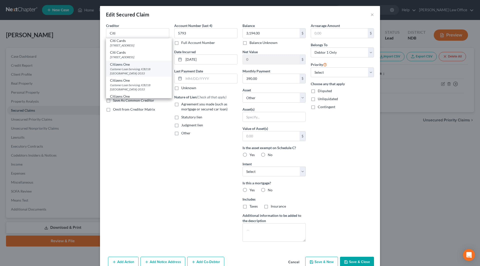
type input "[GEOGRAPHIC_DATA]"
type input "02940-2033"
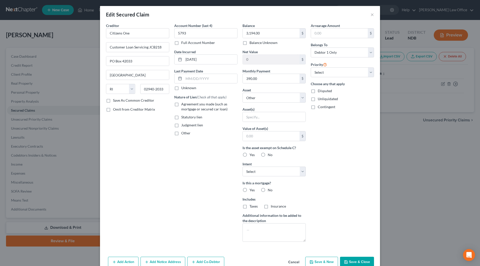
scroll to position [0, 0]
drag, startPoint x: 210, startPoint y: 61, endPoint x: 178, endPoint y: 63, distance: 32.1
click at [178, 63] on div "[DATE]" at bounding box center [205, 60] width 63 height 10
type input "2019"
click at [202, 76] on input "text" at bounding box center [211, 79] width 54 height 10
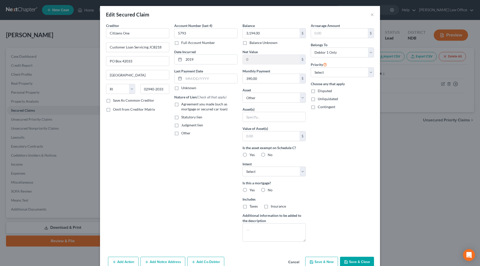
click at [172, 168] on div "Account Number (last 4) 5793 Full Account Number Date Incurred 2019 Last Paymen…" at bounding box center [206, 134] width 68 height 223
click at [299, 97] on select "Select Other Multiple Assets Anticipated prorated 2025 federal tax refund ($3,0…" at bounding box center [274, 98] width 63 height 10
select select "7"
click at [243, 93] on select "Select Other Multiple Assets Anticipated prorated 2025 federal tax refund ($3,0…" at bounding box center [274, 98] width 63 height 10
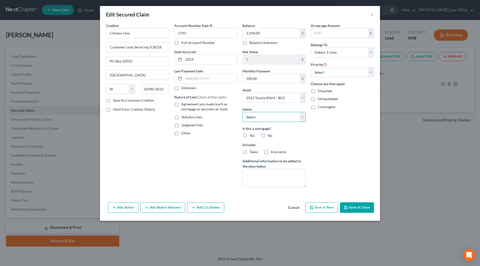
click at [279, 118] on select "Select Surrender Redeem Reaffirm Avoid Other" at bounding box center [274, 117] width 63 height 10
select select "4"
click at [243, 112] on select "Select Surrender Redeem Reaffirm Avoid Other" at bounding box center [274, 117] width 63 height 10
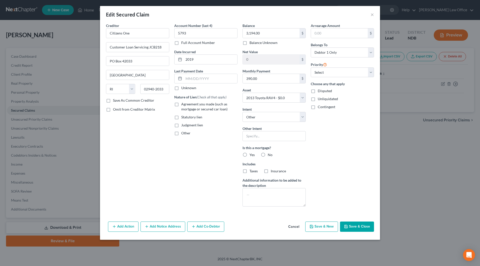
click at [271, 131] on div "Other Intent" at bounding box center [274, 133] width 63 height 15
click at [271, 136] on input "text" at bounding box center [274, 136] width 63 height 10
type input "Retain & pay"
click at [268, 155] on label "No" at bounding box center [270, 155] width 5 height 5
click at [270, 155] on input "No" at bounding box center [271, 154] width 3 height 3
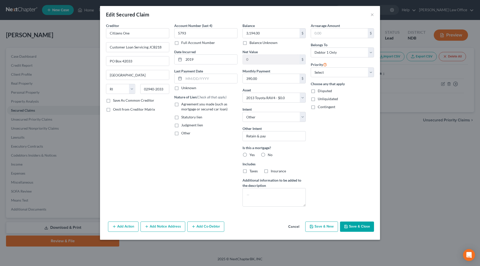
radio input "true"
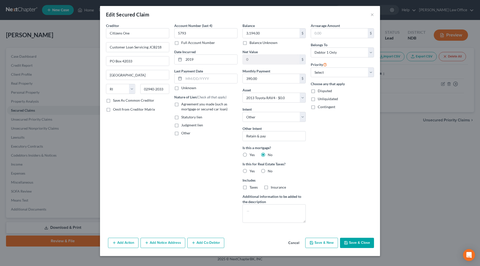
click at [181, 105] on label "Agreement you made (such as mortgage or secured car loan)" at bounding box center [209, 107] width 56 height 10
click at [183, 105] on input "Agreement you made (such as mortgage or secured car loan)" at bounding box center [184, 103] width 3 height 3
checkbox input "true"
click at [354, 240] on button "Save & Close" at bounding box center [357, 243] width 34 height 11
select select
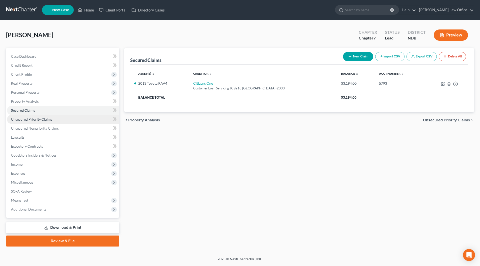
click at [31, 119] on span "Unsecured Priority Claims" at bounding box center [31, 119] width 41 height 4
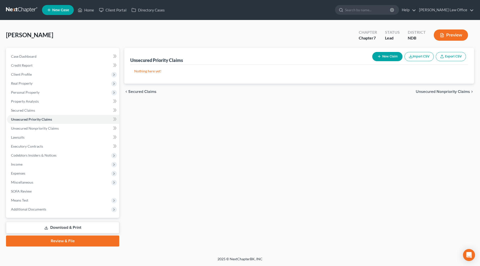
click at [382, 59] on button "New Claim" at bounding box center [387, 56] width 30 height 9
select select "0"
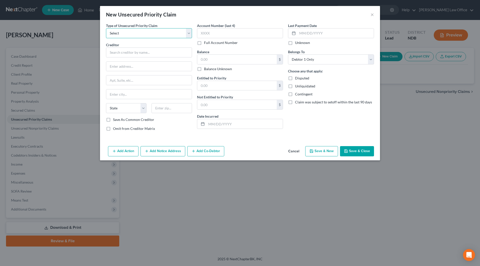
click at [188, 34] on select "Select Taxes & Other Government Units Domestic Support Obligations Extensions o…" at bounding box center [149, 33] width 86 height 10
select select "0"
click at [106, 28] on select "Select Taxes & Other Government Units Domestic Support Obligations Extensions o…" at bounding box center [149, 33] width 86 height 10
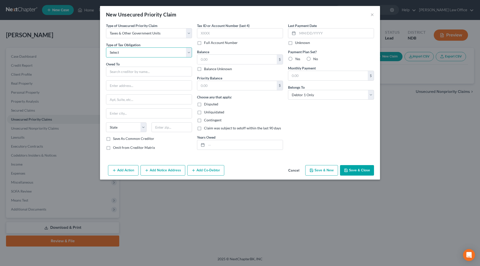
click at [155, 55] on select "Select Federal City State Franchise Tax Board Other" at bounding box center [149, 53] width 86 height 10
select select "0"
click at [106, 48] on select "Select Federal City State Franchise Tax Board Other" at bounding box center [149, 53] width 86 height 10
click at [144, 72] on input "text" at bounding box center [149, 72] width 86 height 10
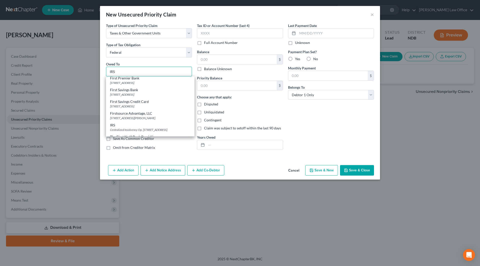
scroll to position [275, 0]
type input "IRS"
click at [145, 119] on div "Centralized Insolvency Op. [STREET_ADDRESS]" at bounding box center [150, 121] width 81 height 4
type input "Centralized Insolvency Op."
type input "PO Box 7346"
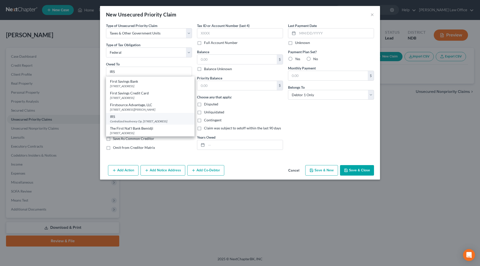
type input "[GEOGRAPHIC_DATA]"
select select "39"
type input "19101-7346"
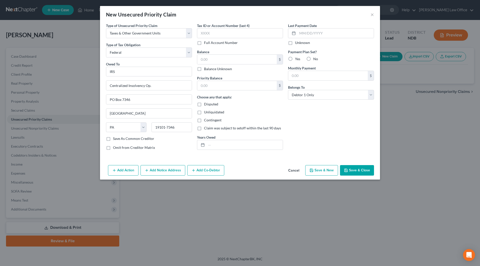
scroll to position [0, 0]
click at [363, 175] on button "Save & Close" at bounding box center [357, 170] width 34 height 11
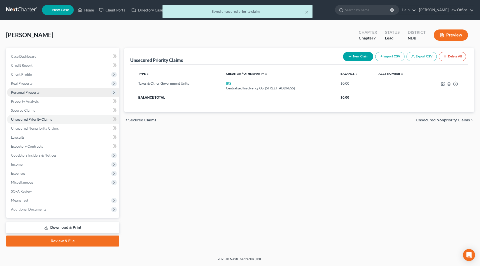
click at [33, 92] on span "Personal Property" at bounding box center [25, 92] width 29 height 4
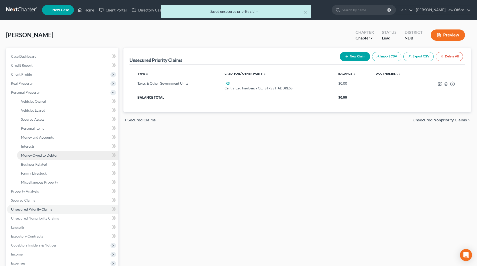
click at [42, 153] on span "Money Owed to Debtor" at bounding box center [39, 155] width 37 height 4
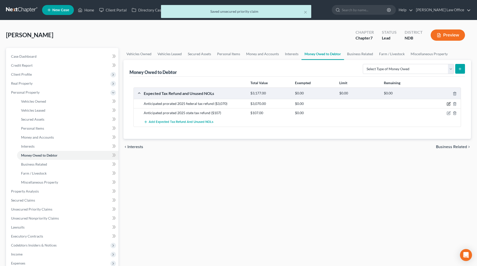
click at [447, 105] on icon "button" at bounding box center [448, 104] width 4 height 4
select select "0"
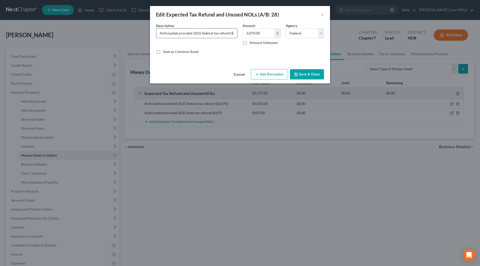
click at [233, 33] on input "Anticipated prorated 2025 federal tax refund ($3,070)" at bounding box center [196, 34] width 81 height 10
type input "Anticipated prorated 2025 federal tax refund ($969)"
click at [277, 31] on div "$" at bounding box center [278, 34] width 6 height 10
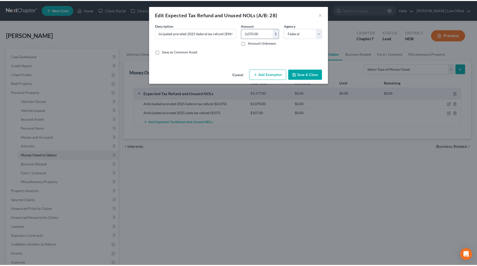
scroll to position [0, 0]
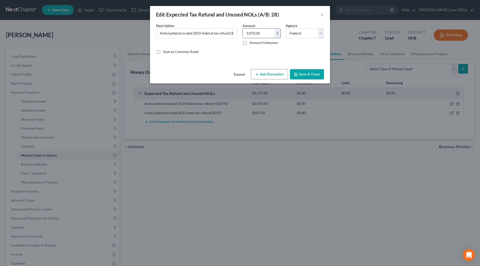
click at [269, 34] on input "3,070.00" at bounding box center [259, 34] width 32 height 10
type input "969"
click at [304, 73] on button "Save & Close" at bounding box center [307, 74] width 34 height 11
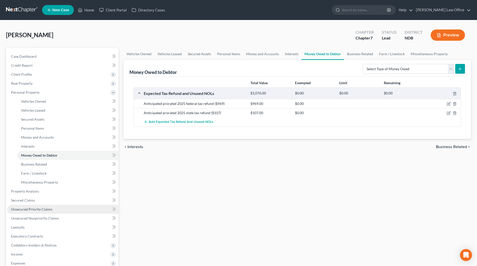
click at [41, 206] on link "Unsecured Priority Claims" at bounding box center [62, 209] width 111 height 9
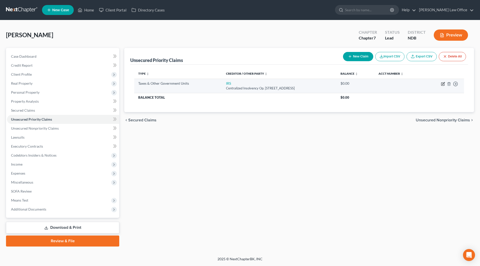
click at [443, 84] on icon "button" at bounding box center [443, 84] width 4 height 4
select select "0"
select select "39"
select select "0"
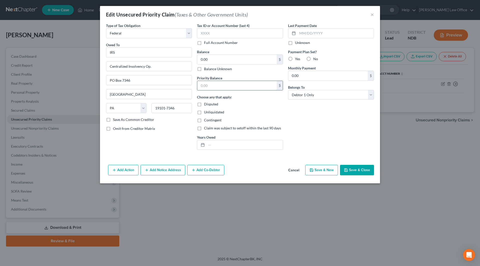
click at [220, 83] on input "text" at bounding box center [237, 86] width 80 height 10
type input "0.00"
click at [213, 34] on input "text" at bounding box center [240, 33] width 86 height 10
type input "1314"
click at [350, 167] on button "Save & Close" at bounding box center [357, 170] width 34 height 11
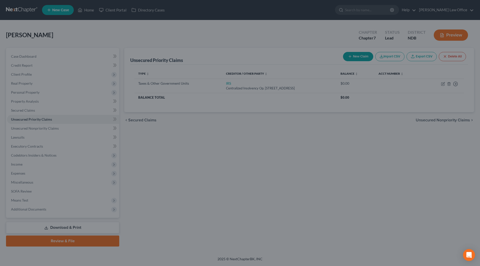
type input "0"
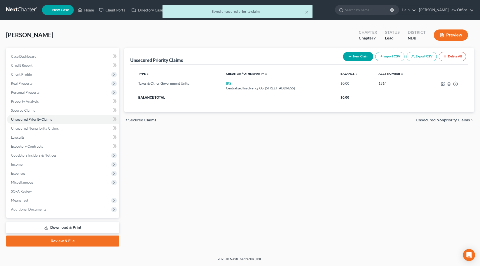
click at [353, 57] on button "New Claim" at bounding box center [358, 56] width 30 height 9
select select "0"
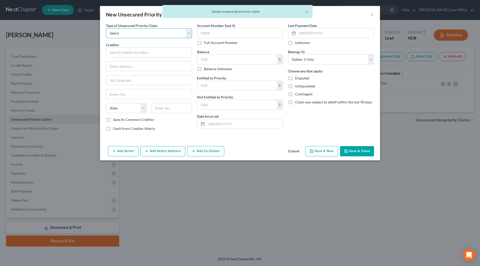
click at [145, 28] on select "Select Taxes & Other Government Units Domestic Support Obligations Extensions o…" at bounding box center [149, 33] width 86 height 10
select select "0"
click at [106, 28] on select "Select Taxes & Other Government Units Domestic Support Obligations Extensions o…" at bounding box center [149, 33] width 86 height 10
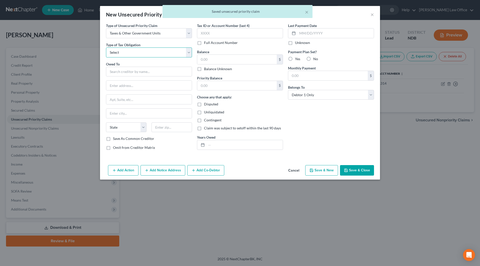
click at [136, 51] on select "Select Federal City State Franchise Tax Board Other" at bounding box center [149, 53] width 86 height 10
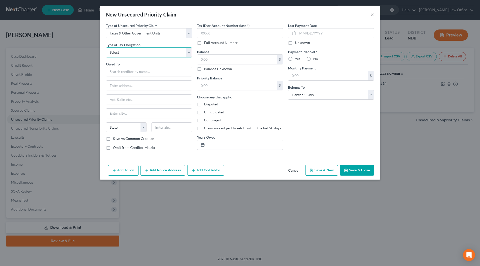
select select "2"
click at [106, 48] on select "Select Federal City State Franchise Tax Board Other" at bounding box center [149, 53] width 86 height 10
click at [127, 69] on input "text" at bounding box center [149, 72] width 86 height 10
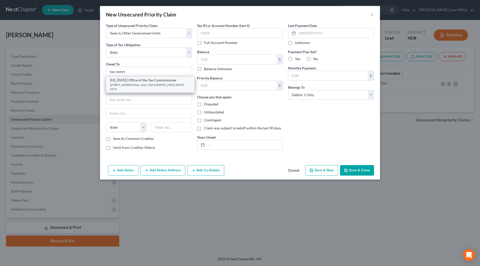
click at [135, 82] on div "[US_STATE] Office of the Tax Commissioner" at bounding box center [150, 80] width 81 height 5
type input "[US_STATE] Office of the Tax Commissioner"
type input "[STREET_ADDRESS] Ave."
type input "Dept. 127"
type input "Bismarck"
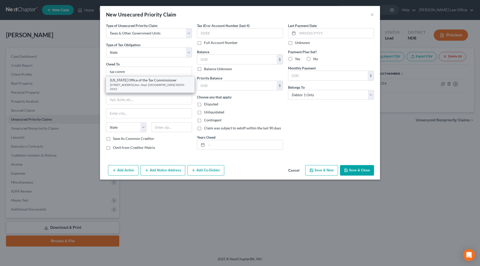
select select "29"
type input "58505-0552"
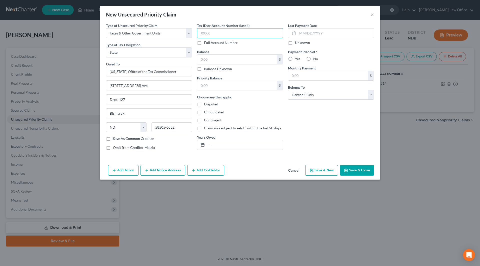
click at [205, 33] on input "text" at bounding box center [240, 33] width 86 height 10
type input "1314"
click at [211, 55] on input "text" at bounding box center [237, 60] width 80 height 10
click at [232, 91] on div "Priority Balance $ Choose any that apply: Disputed Unliquidated Contingent Clai…" at bounding box center [240, 113] width 86 height 75
click at [230, 83] on input "text" at bounding box center [237, 86] width 80 height 10
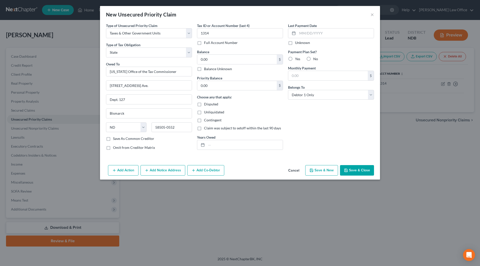
click at [363, 170] on button "Save & Close" at bounding box center [357, 170] width 34 height 11
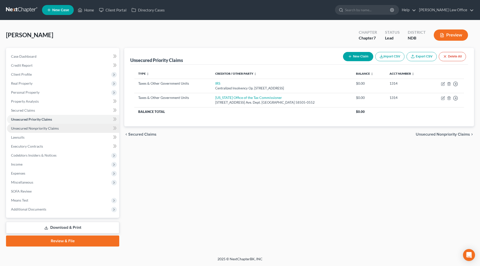
click at [30, 126] on span "Unsecured Nonpriority Claims" at bounding box center [35, 128] width 48 height 4
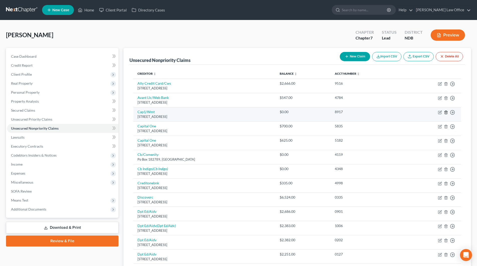
click at [446, 113] on icon "button" at bounding box center [446, 113] width 4 height 4
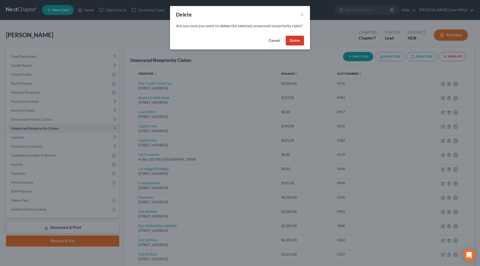
click at [301, 46] on button "Delete" at bounding box center [295, 41] width 18 height 10
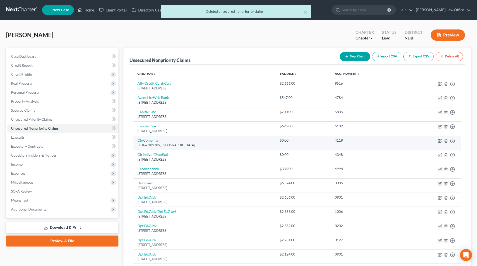
click at [443, 141] on td "Move to D Move to E Move to G Move to Notice Only" at bounding box center [431, 143] width 59 height 14
click at [445, 141] on icon "button" at bounding box center [446, 141] width 4 height 4
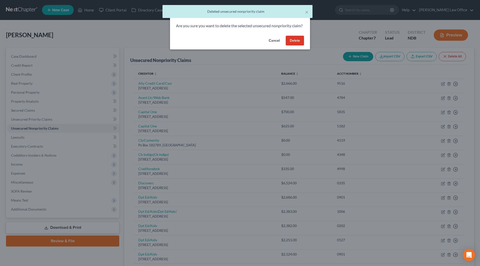
click at [294, 46] on button "Delete" at bounding box center [295, 41] width 18 height 10
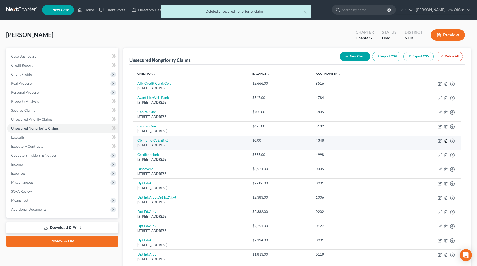
click at [445, 141] on icon "button" at bounding box center [445, 140] width 2 height 3
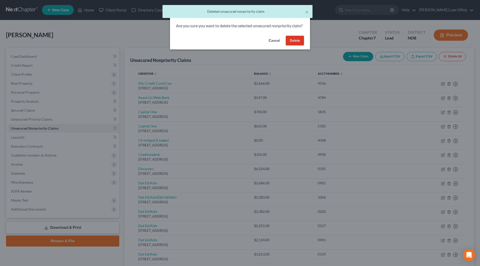
click at [294, 46] on button "Delete" at bounding box center [295, 41] width 18 height 10
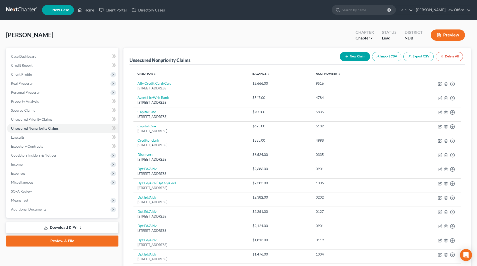
click at [358, 55] on button "New Claim" at bounding box center [354, 56] width 30 height 9
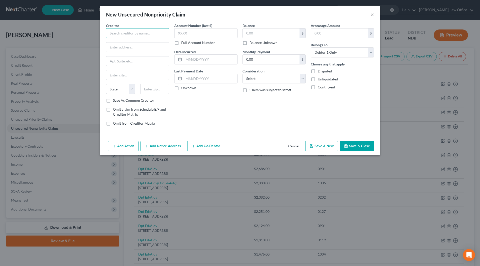
click at [152, 32] on input "text" at bounding box center [137, 33] width 63 height 10
click at [132, 45] on div "The Law Offices of Gitmeid & Assoc." at bounding box center [138, 42] width 56 height 5
click at [205, 32] on input "text" at bounding box center [205, 33] width 63 height 10
click at [206, 61] on input "text" at bounding box center [211, 60] width 54 height 10
drag, startPoint x: 204, startPoint y: 58, endPoint x: 186, endPoint y: 58, distance: 18.0
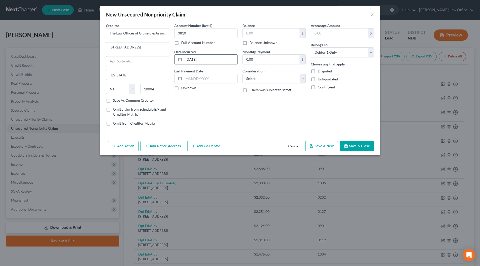
click at [186, 58] on input "[DATE]" at bounding box center [211, 60] width 54 height 10
click at [263, 80] on select "Select Cable / Satellite Services Collection Agency Credit Card Debt Debt Couns…" at bounding box center [274, 79] width 63 height 10
click at [243, 74] on select "Select Cable / Satellite Services Collection Agency Credit Card Debt Debt Couns…" at bounding box center [274, 79] width 63 height 10
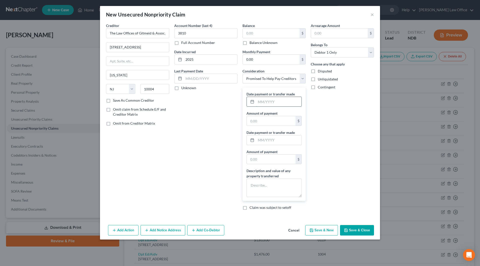
click at [282, 103] on input "text" at bounding box center [279, 102] width 46 height 10
click at [286, 141] on input "text" at bounding box center [279, 141] width 46 height 10
click at [278, 160] on input "text" at bounding box center [271, 160] width 49 height 10
drag, startPoint x: 266, startPoint y: 161, endPoint x: 245, endPoint y: 158, distance: 20.9
click at [245, 158] on div "Date payment or transfer made 10/2025 Amount of payment $ Date payment or trans…" at bounding box center [274, 145] width 63 height 114
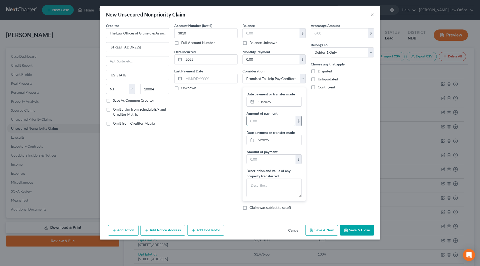
click at [264, 122] on input "text" at bounding box center [271, 121] width 49 height 10
click at [269, 187] on textarea at bounding box center [274, 188] width 55 height 19
click at [276, 183] on textarea at bounding box center [274, 188] width 55 height 19
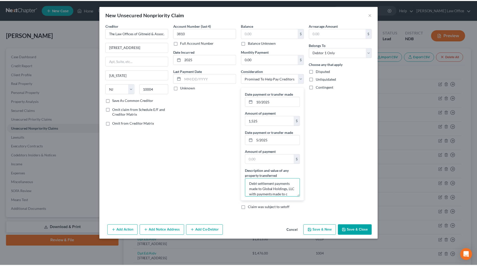
scroll to position [7, 0]
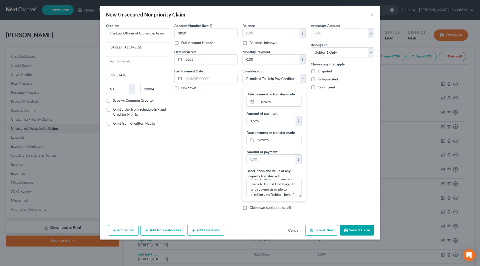
click at [355, 227] on button "Save & Close" at bounding box center [357, 230] width 34 height 11
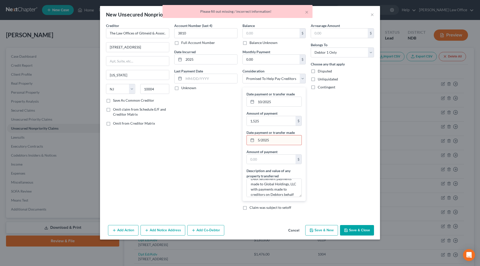
click at [271, 141] on input "5/2025" at bounding box center [279, 141] width 46 height 10
click at [258, 139] on input "5/2025" at bounding box center [279, 141] width 46 height 10
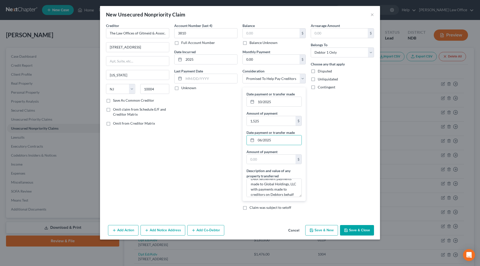
click at [359, 232] on button "Save & Close" at bounding box center [357, 230] width 34 height 11
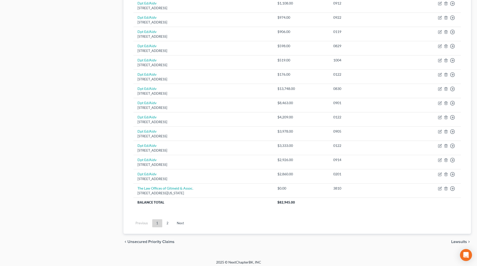
scroll to position [283, 0]
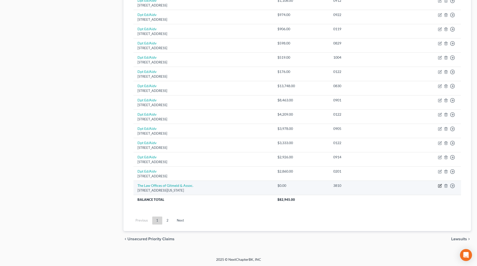
click at [440, 186] on icon "button" at bounding box center [440, 186] width 4 height 4
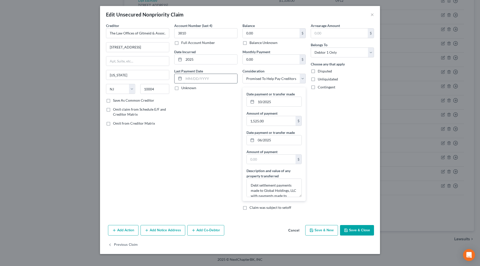
click at [217, 80] on input "text" at bounding box center [211, 79] width 54 height 10
click at [204, 109] on button "Add Additional Payment Date" at bounding box center [203, 107] width 51 height 4
click at [198, 128] on button "Add Additional Payment Date" at bounding box center [203, 126] width 51 height 4
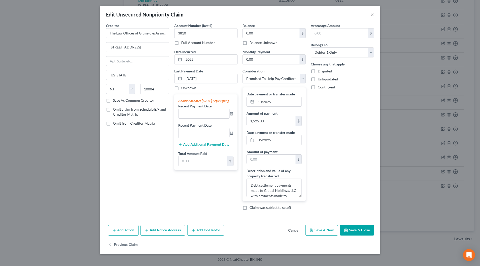
click at [195, 147] on button "Add Additional Payment Date" at bounding box center [203, 145] width 51 height 4
click at [208, 119] on input "text" at bounding box center [204, 114] width 51 height 10
click at [202, 138] on input "text" at bounding box center [204, 133] width 51 height 10
click at [232, 153] on line "button" at bounding box center [232, 152] width 0 height 1
click at [193, 117] on input "[DATE]" at bounding box center [204, 114] width 51 height 10
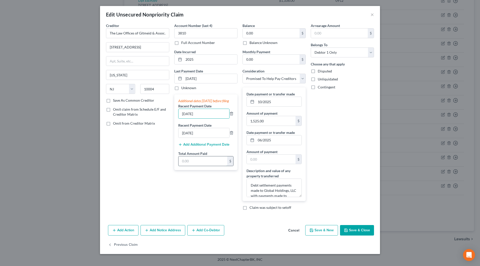
click at [200, 164] on input "text" at bounding box center [203, 162] width 49 height 10
click at [352, 229] on button "Save & Close" at bounding box center [357, 230] width 34 height 11
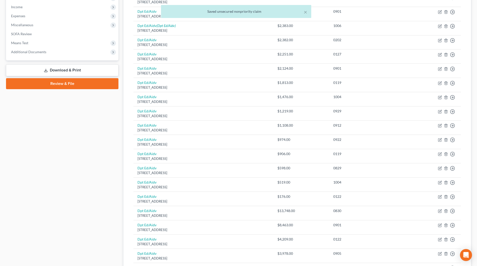
scroll to position [8, 0]
